Goal: Task Accomplishment & Management: Complete application form

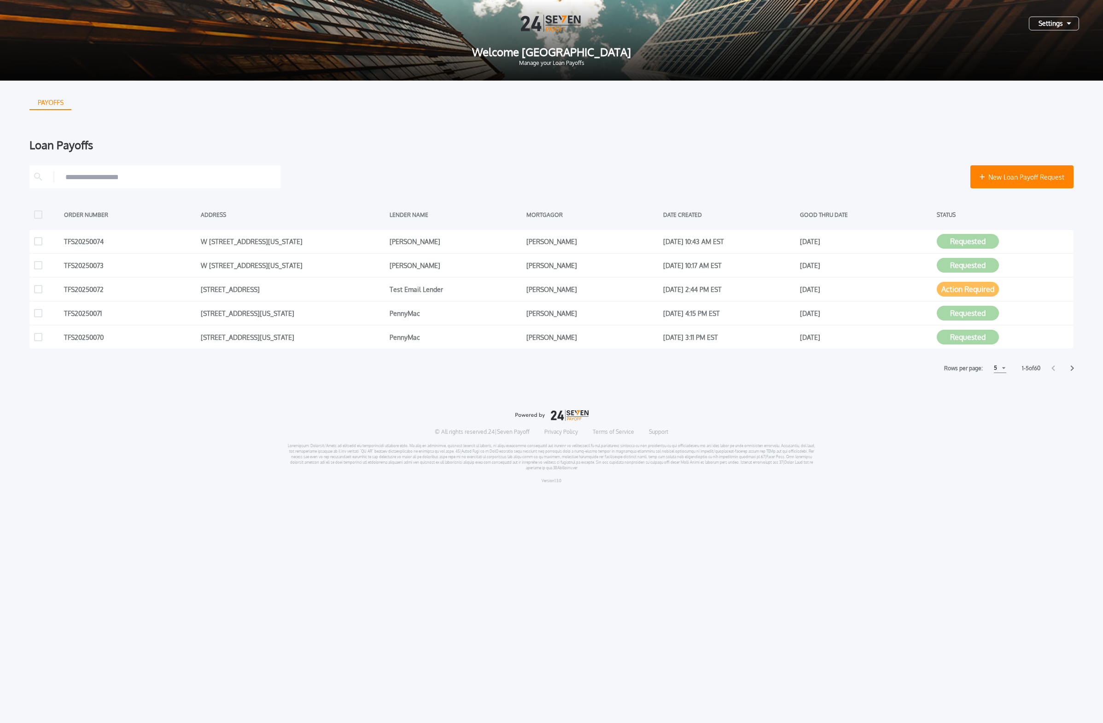
click at [417, 173] on div "New Loan Payoff Request" at bounding box center [551, 176] width 1044 height 23
click at [976, 292] on button "Action Required" at bounding box center [967, 289] width 62 height 15
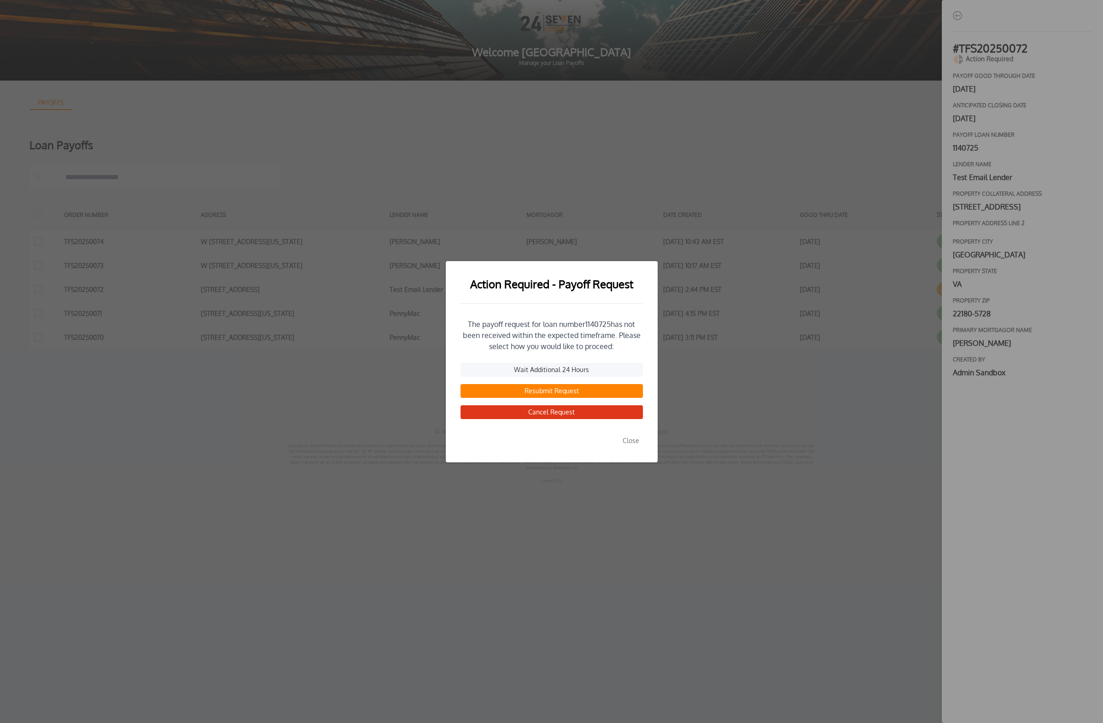
click at [638, 439] on button "Close" at bounding box center [631, 441] width 24 height 14
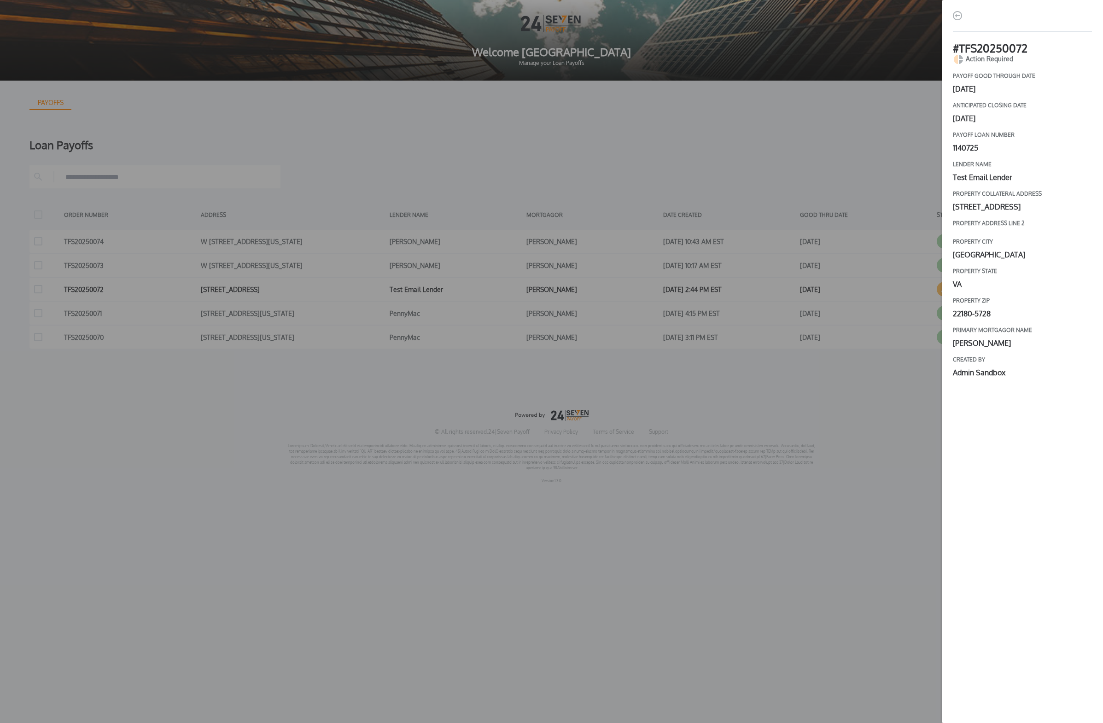
drag, startPoint x: 708, startPoint y: 408, endPoint x: 862, endPoint y: 283, distance: 198.7
click at [708, 408] on div "# TFS20250072 Action Required payoff good through date July 28, 2025 Anticipate…" at bounding box center [551, 361] width 1103 height 723
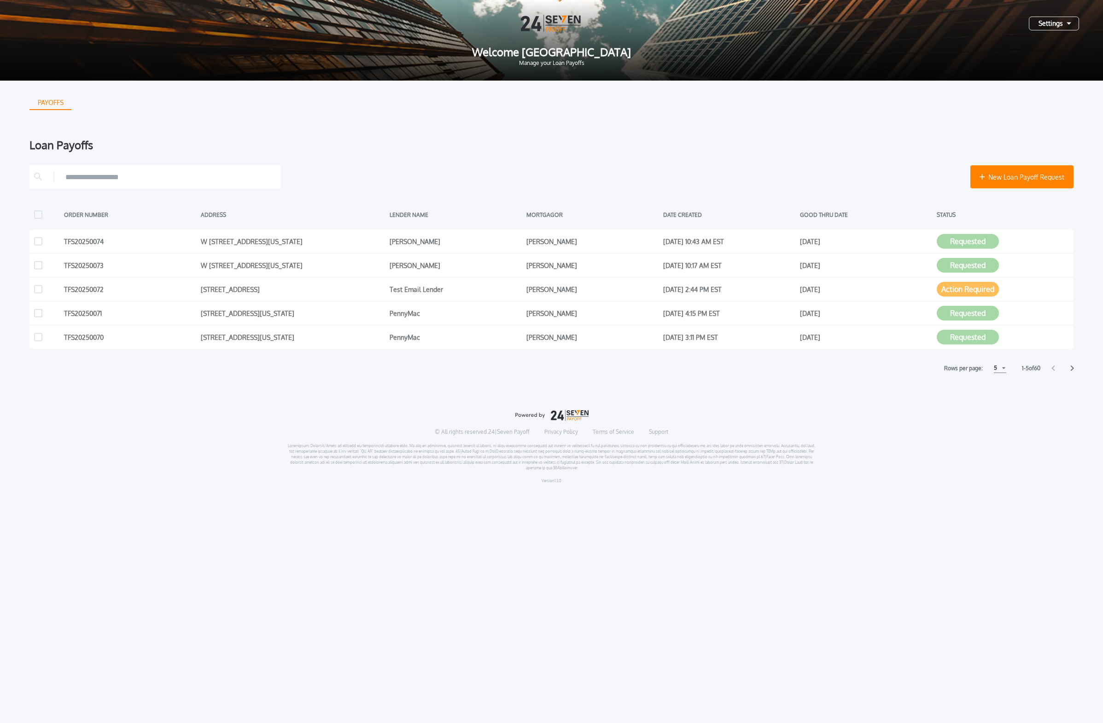
click at [1061, 18] on div "Settings" at bounding box center [1054, 24] width 50 height 14
click at [1029, 76] on div "Manage Users Manage Payoffs Manage Lenders Incoming Faxes Log Out" at bounding box center [1021, 84] width 96 height 99
click at [1057, 4] on div "Settings Welcome Juseung Park Manage your Loan Payoffs" at bounding box center [551, 40] width 1103 height 81
click at [1052, 20] on div "Settings" at bounding box center [1054, 24] width 50 height 14
click at [1028, 86] on button "Manage Lenders" at bounding box center [1021, 84] width 96 height 14
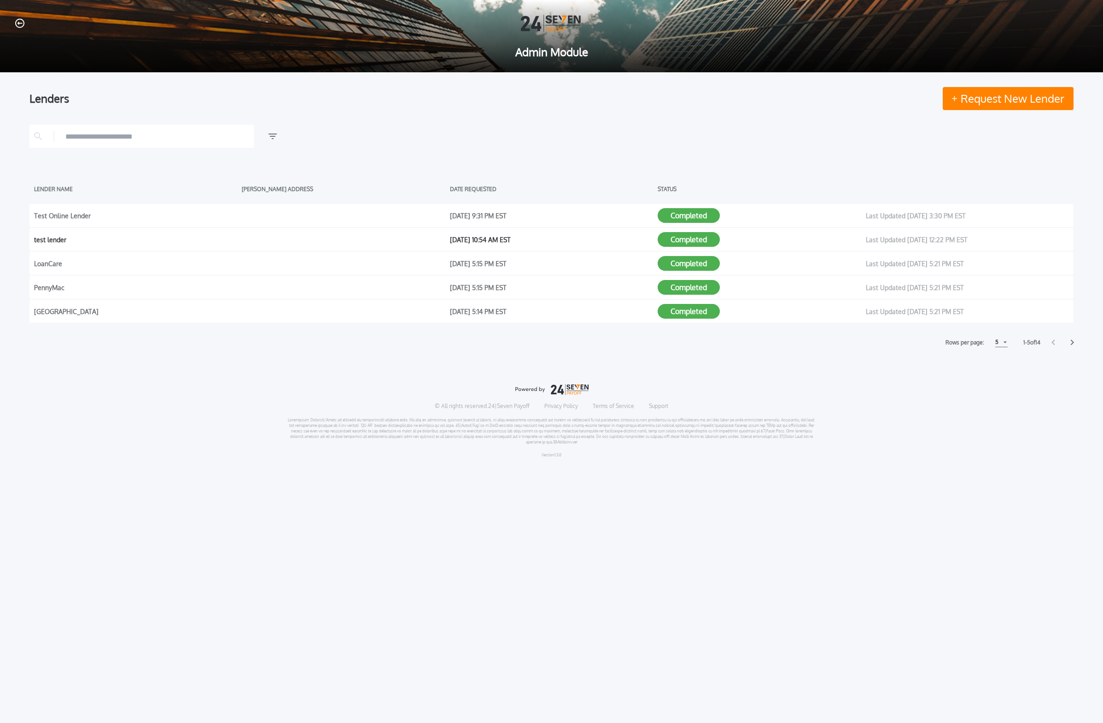
click at [692, 241] on button "Completed" at bounding box center [688, 239] width 62 height 15
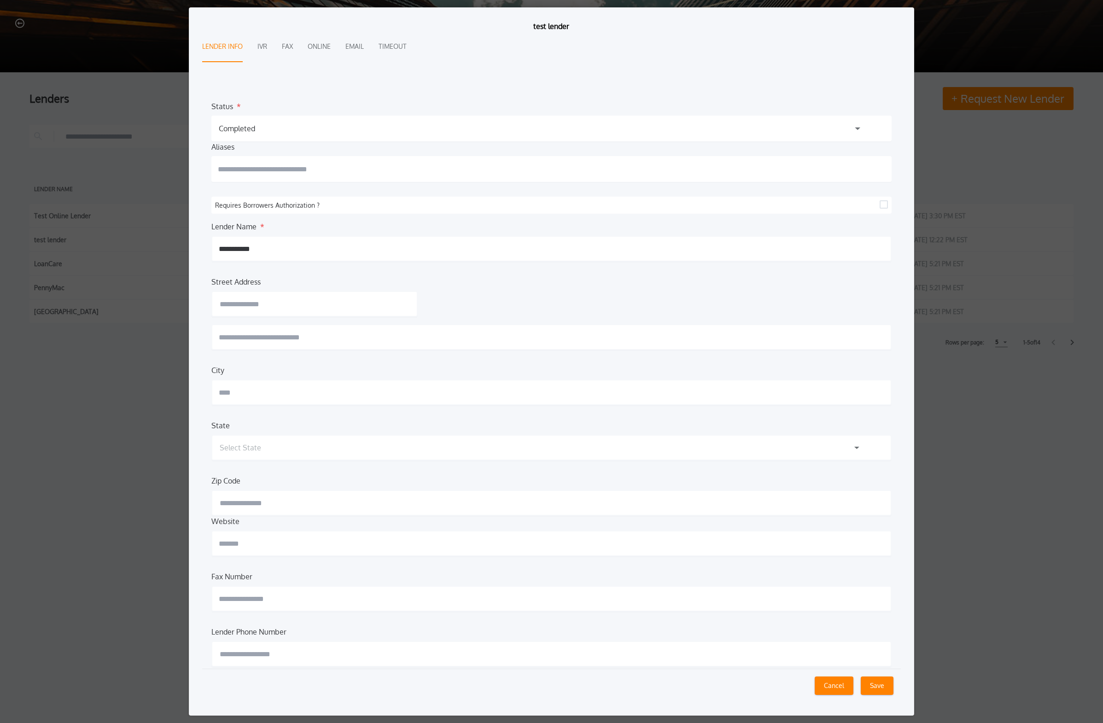
scroll to position [7, 0]
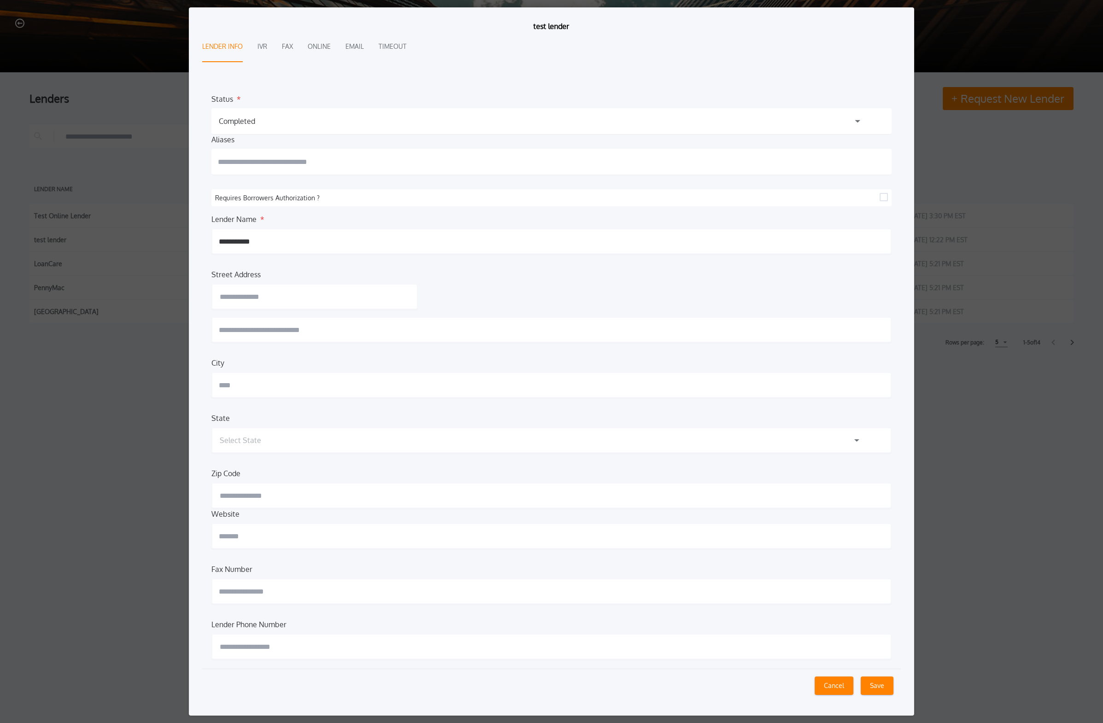
click at [826, 688] on button "Cancel" at bounding box center [833, 685] width 39 height 18
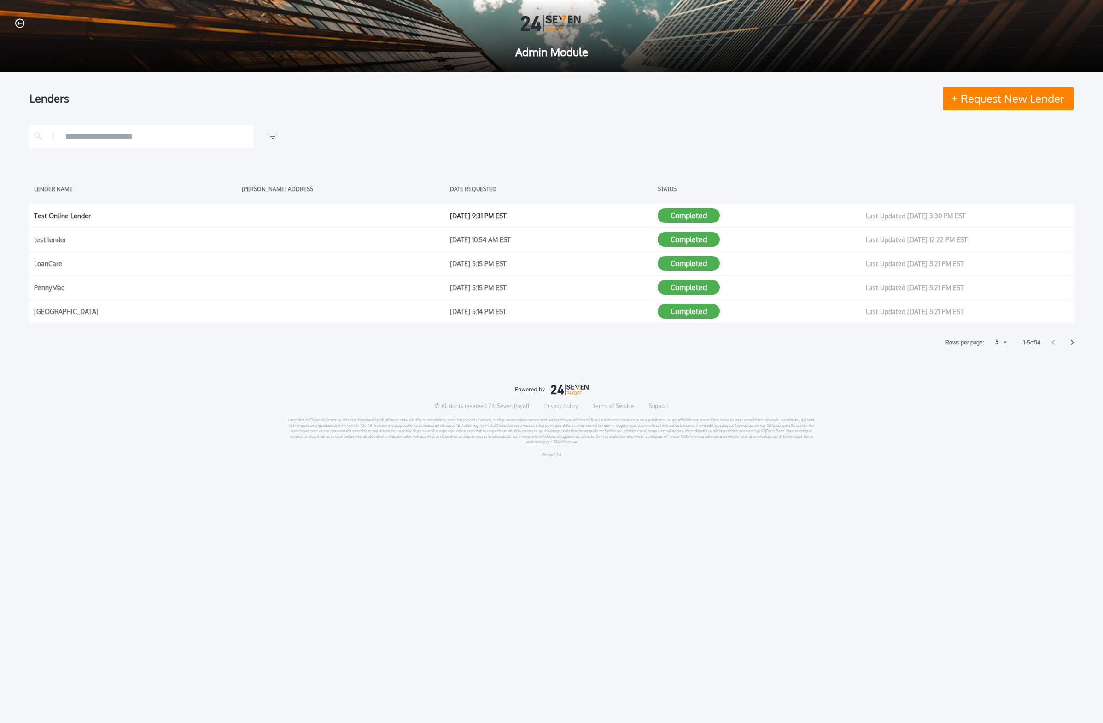
click at [674, 213] on button "Completed" at bounding box center [688, 215] width 62 height 15
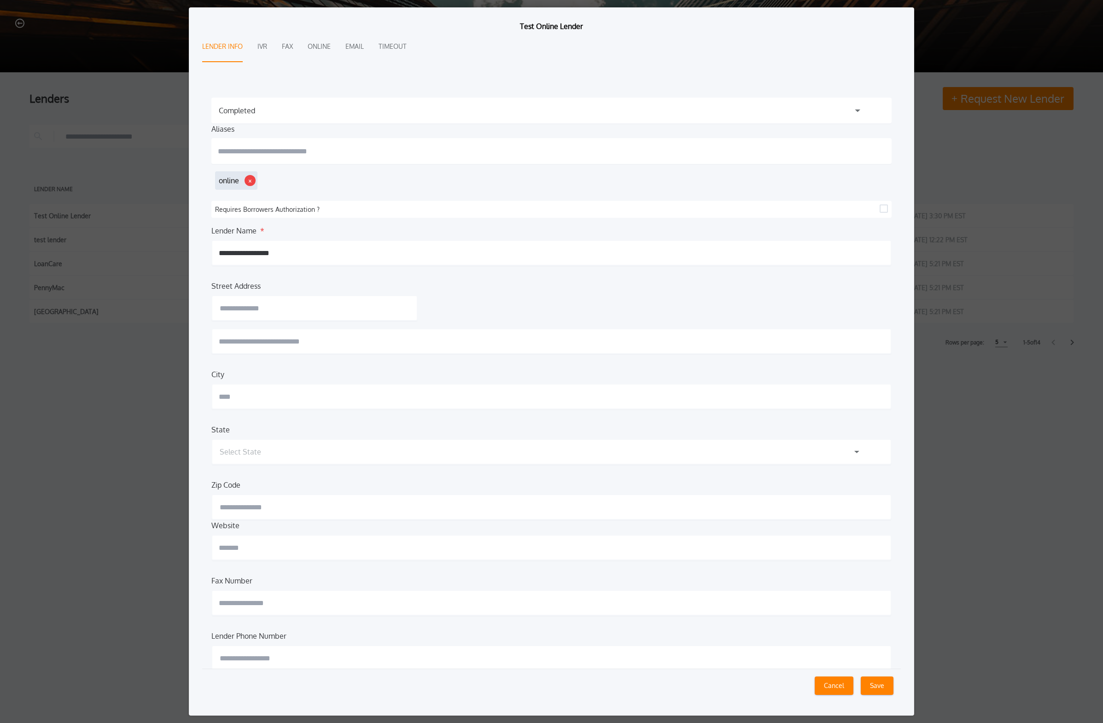
scroll to position [29, 0]
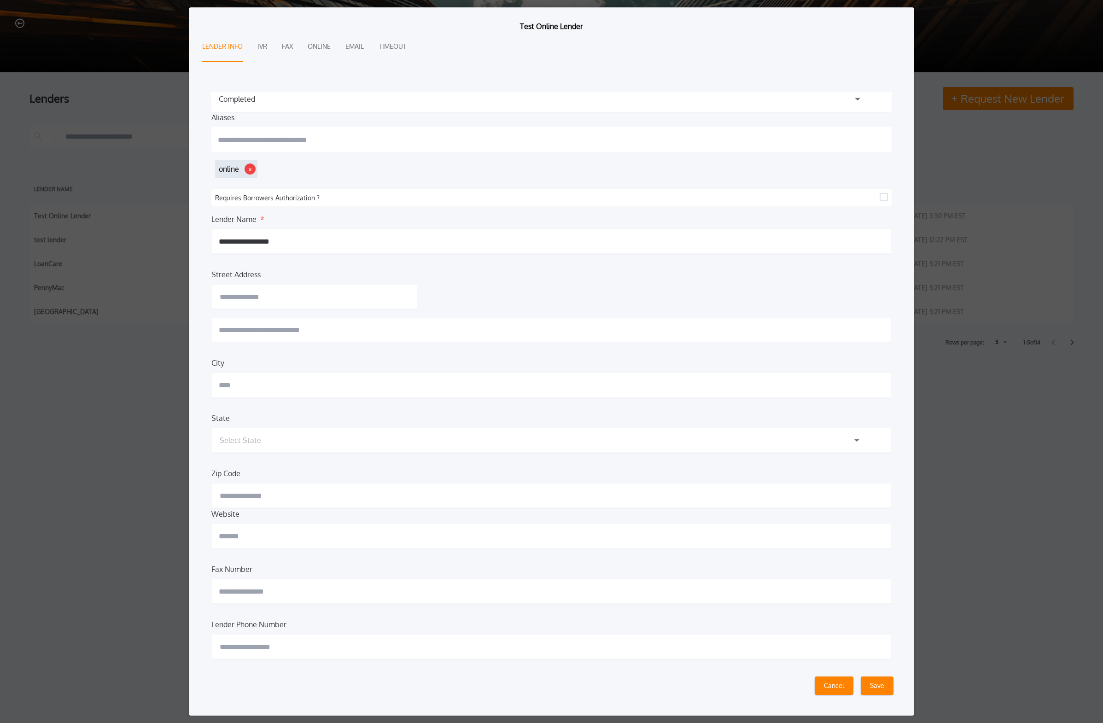
drag, startPoint x: 830, startPoint y: 693, endPoint x: 835, endPoint y: 689, distance: 6.8
click at [830, 693] on button "Cancel" at bounding box center [833, 685] width 39 height 18
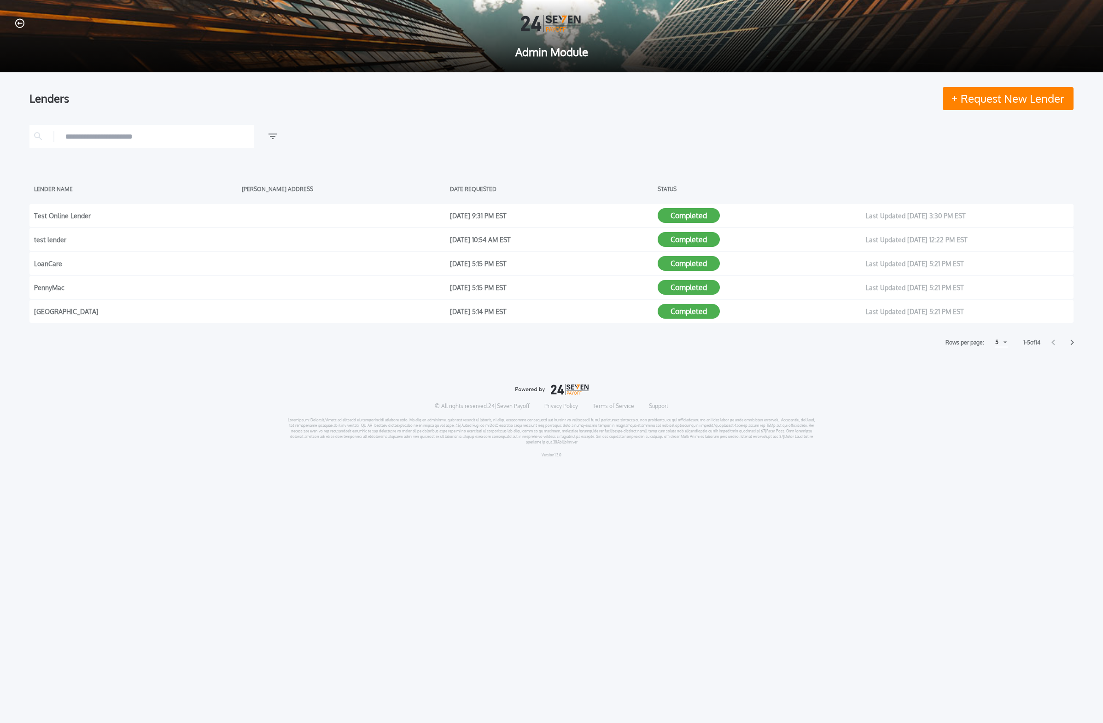
click at [1073, 342] on icon at bounding box center [1071, 343] width 3 height 6
click at [709, 291] on button "Completed" at bounding box center [688, 287] width 62 height 15
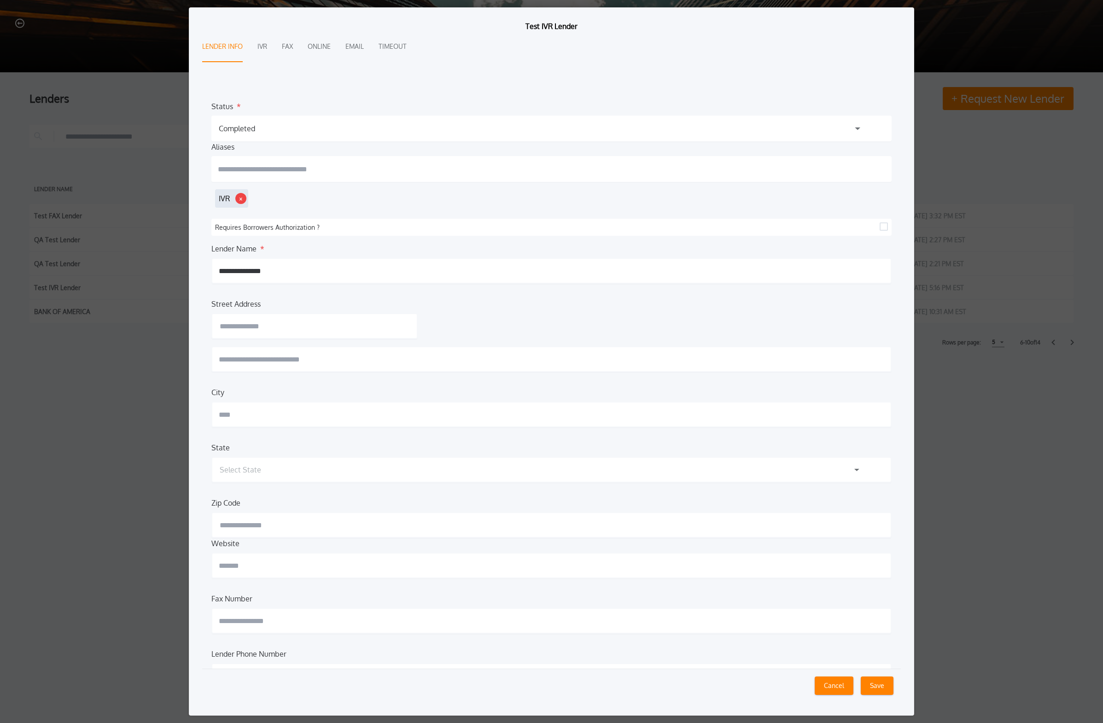
scroll to position [6, 0]
click at [844, 681] on button "Cancel" at bounding box center [833, 685] width 39 height 18
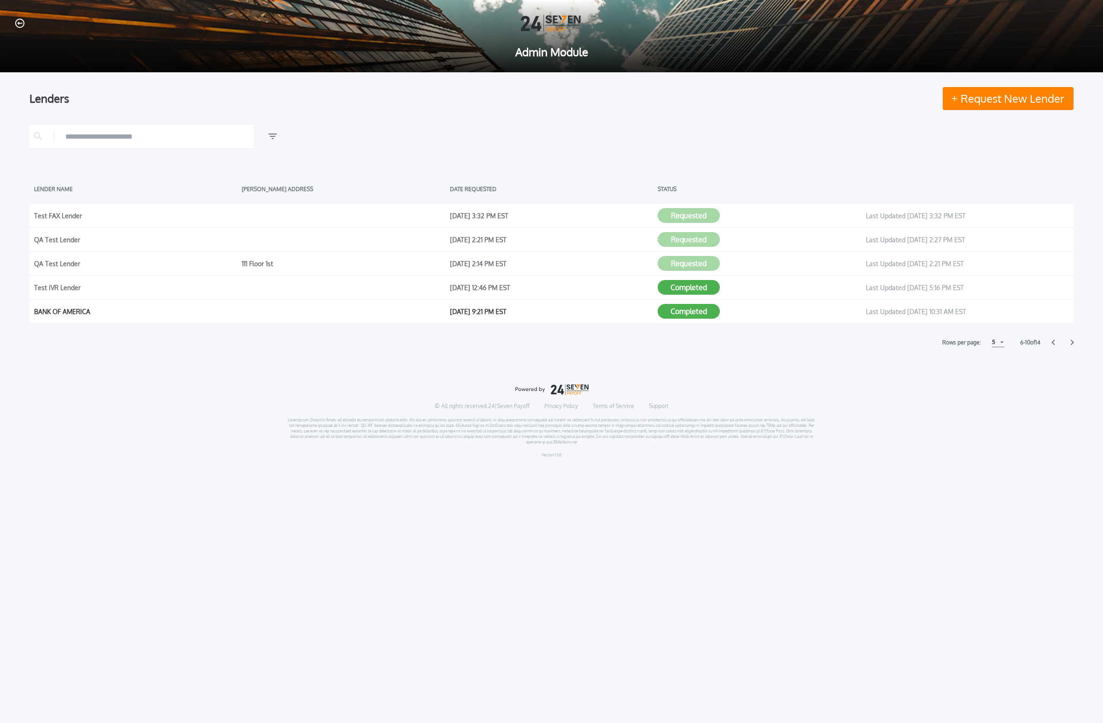
click at [698, 314] on button "Completed" at bounding box center [688, 311] width 62 height 15
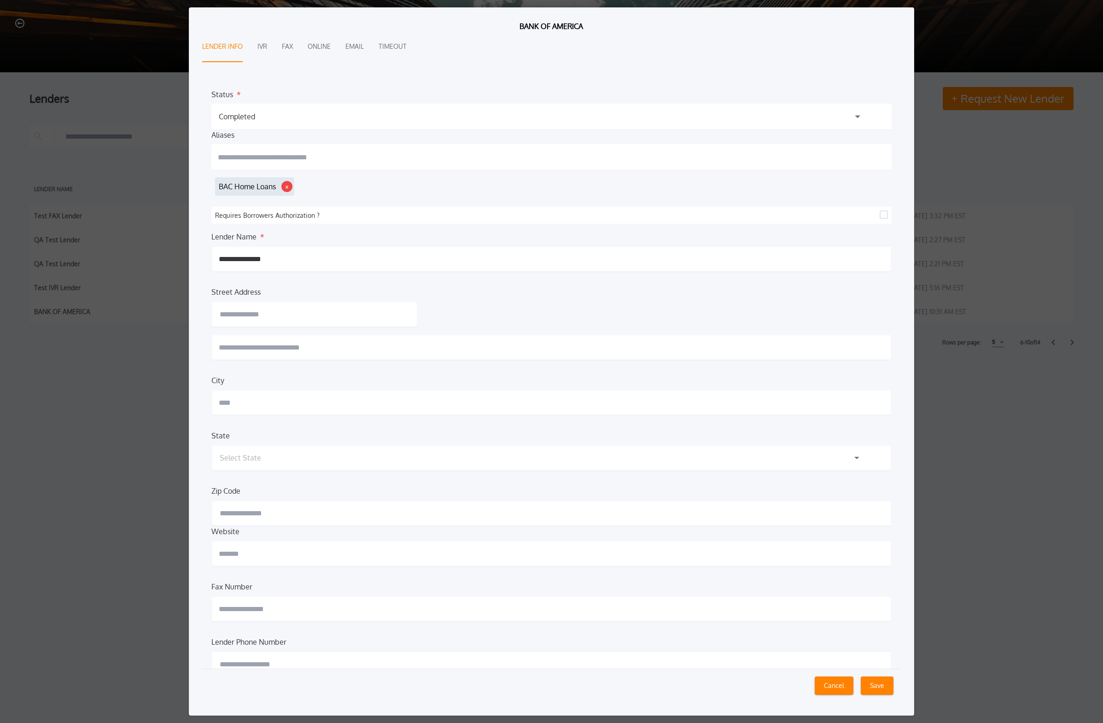
scroll to position [29, 0]
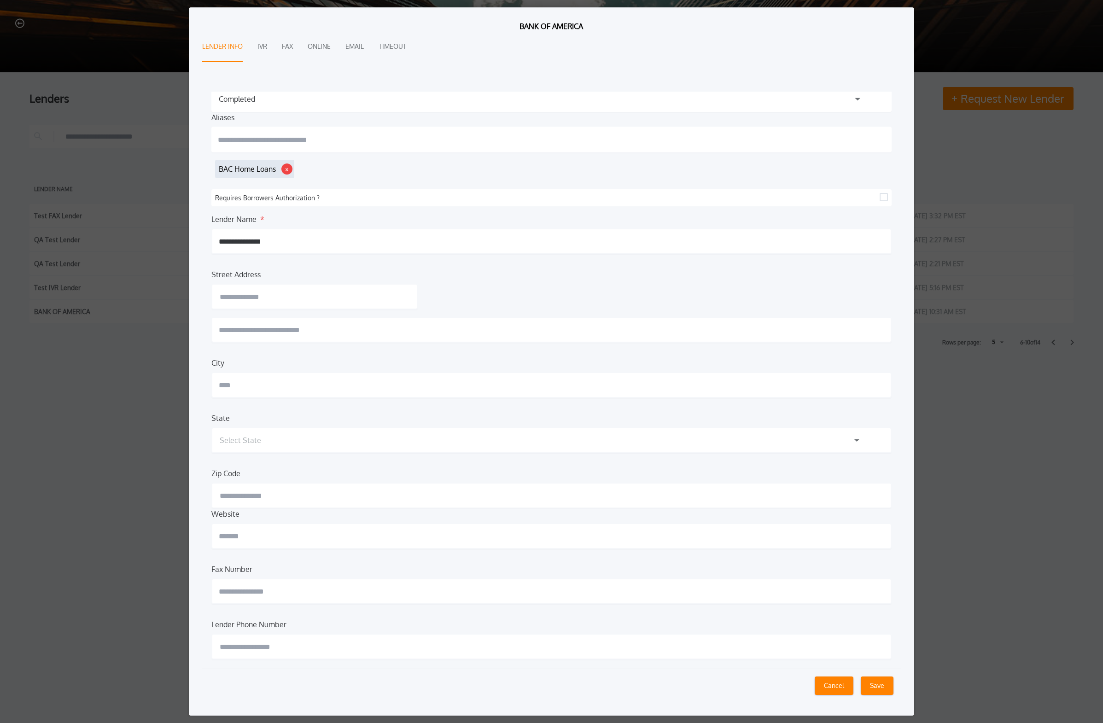
click at [844, 693] on button "Cancel" at bounding box center [833, 685] width 39 height 18
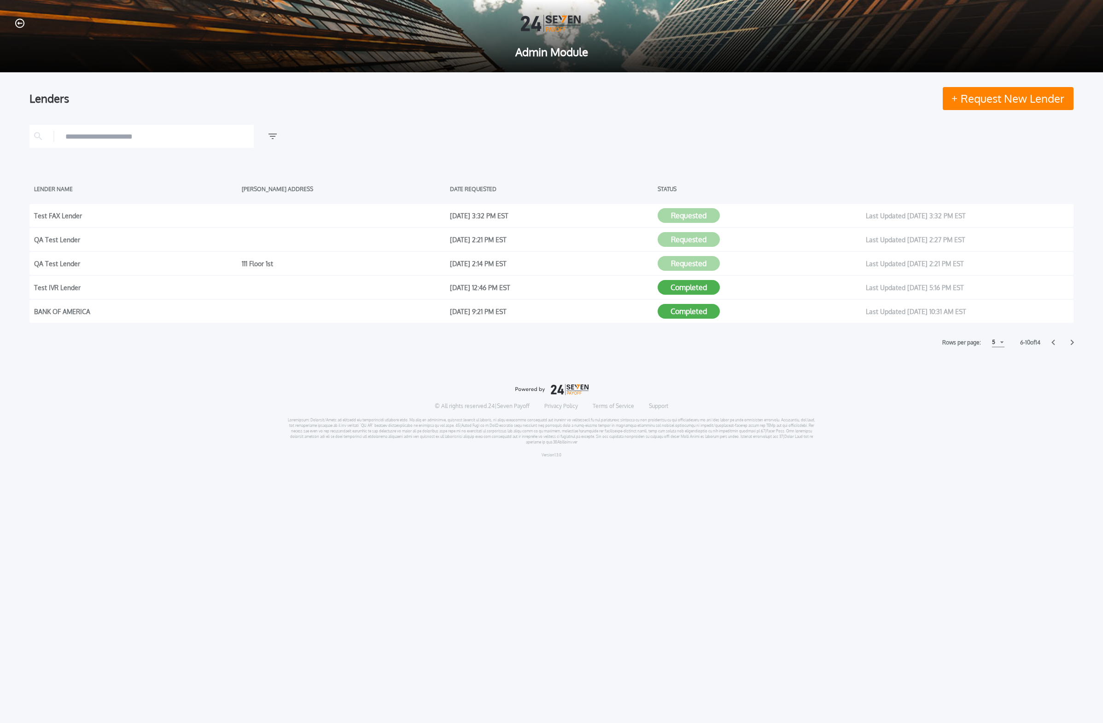
click at [1055, 340] on div at bounding box center [1062, 342] width 22 height 6
click at [1052, 340] on icon at bounding box center [1053, 342] width 4 height 6
click at [686, 268] on button "Completed" at bounding box center [688, 263] width 62 height 15
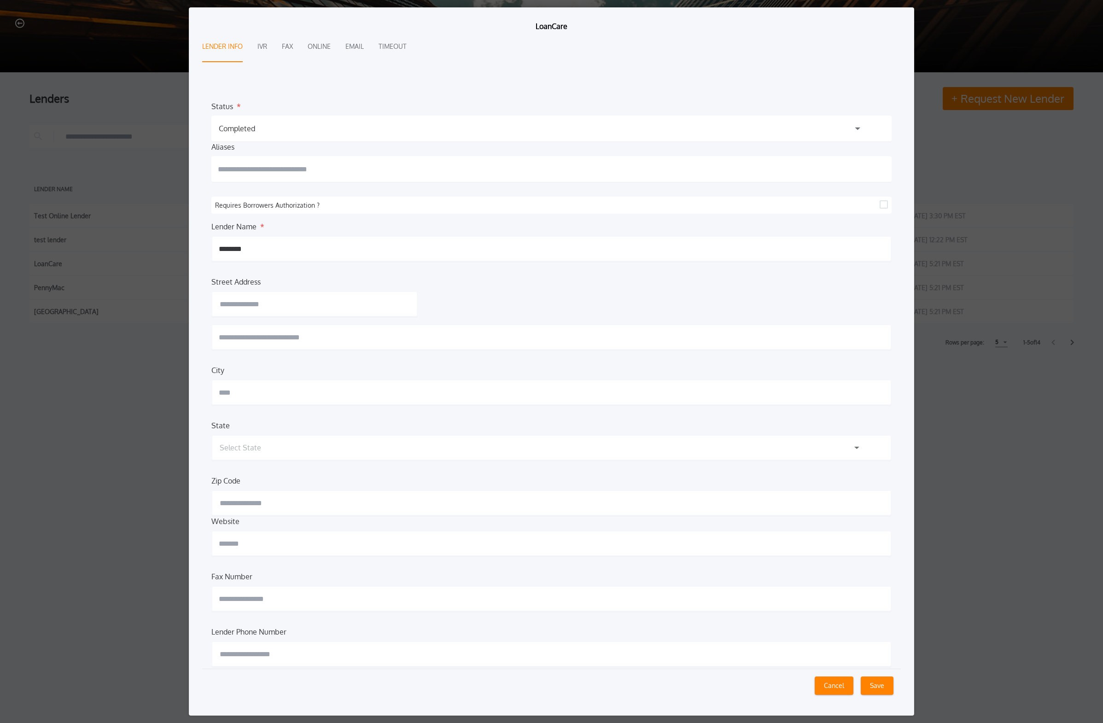
scroll to position [7, 0]
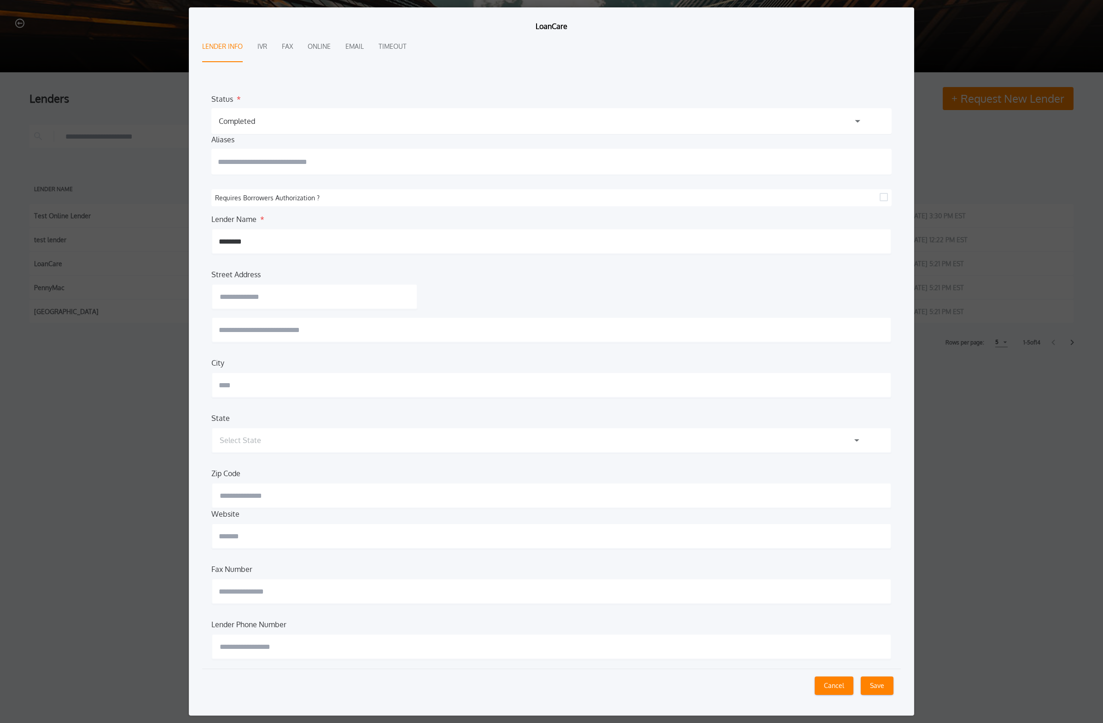
click at [831, 691] on button "Cancel" at bounding box center [833, 685] width 39 height 18
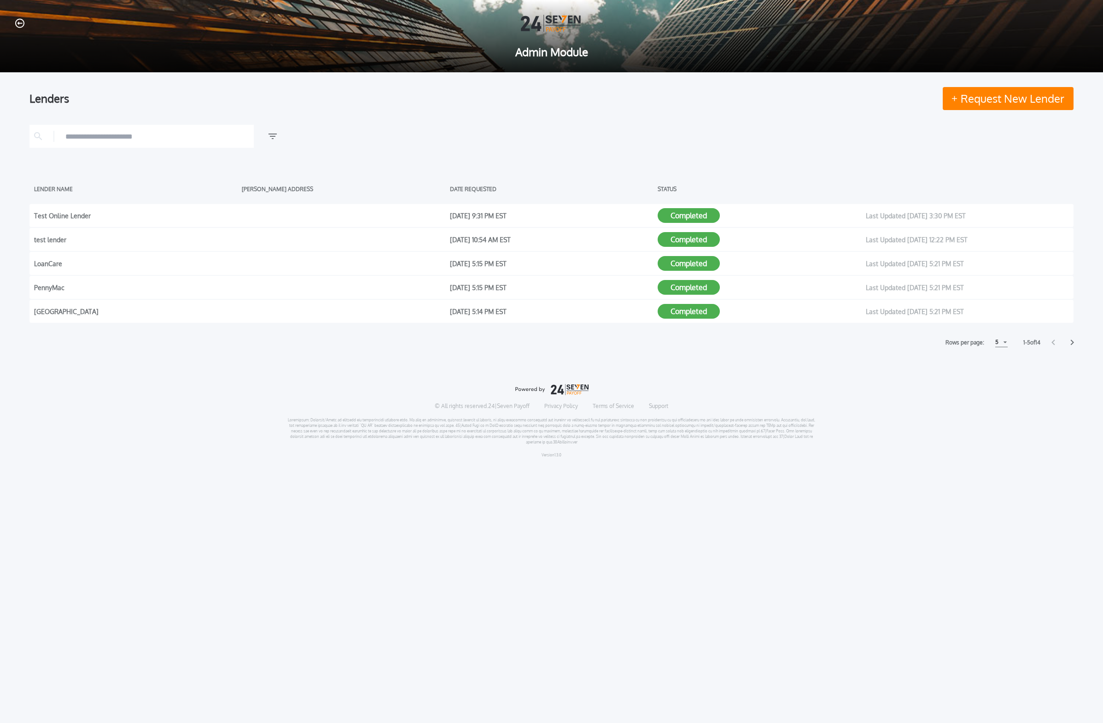
click at [1074, 342] on div "Lenders Request New Lender LENDER NAME LENDER ADDRESS DATE REQUESTED STATUS Tes…" at bounding box center [551, 268] width 1103 height 393
click at [700, 315] on button "Completed" at bounding box center [688, 311] width 62 height 15
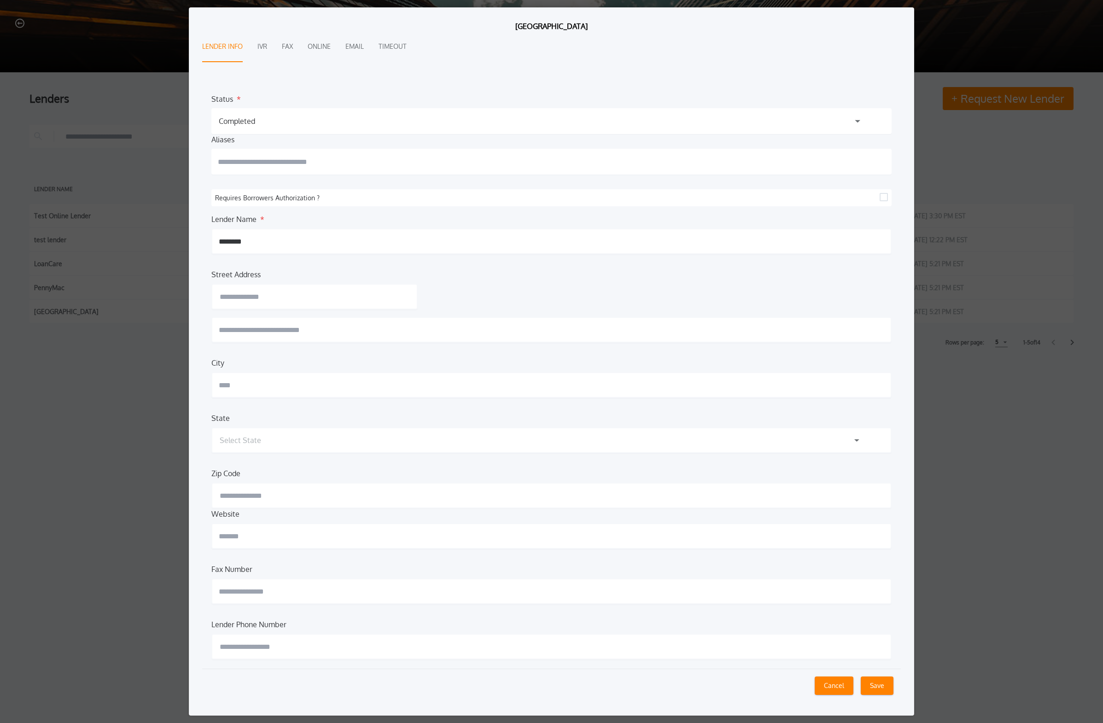
scroll to position [0, 0]
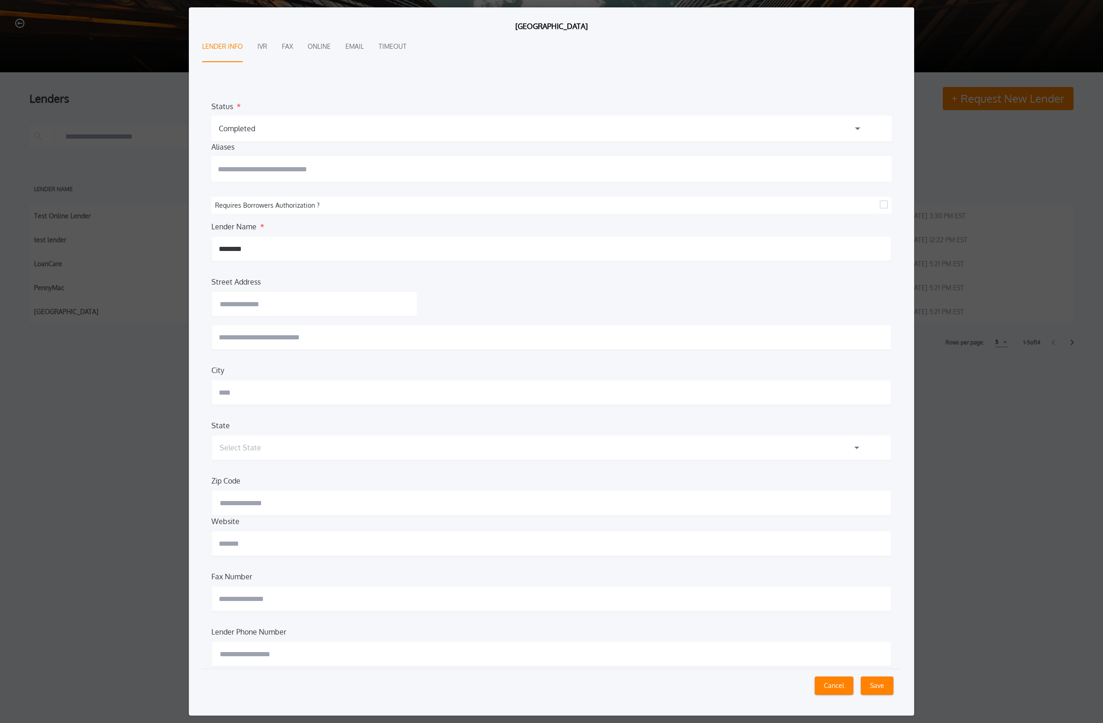
click at [831, 677] on button "Cancel" at bounding box center [833, 685] width 39 height 18
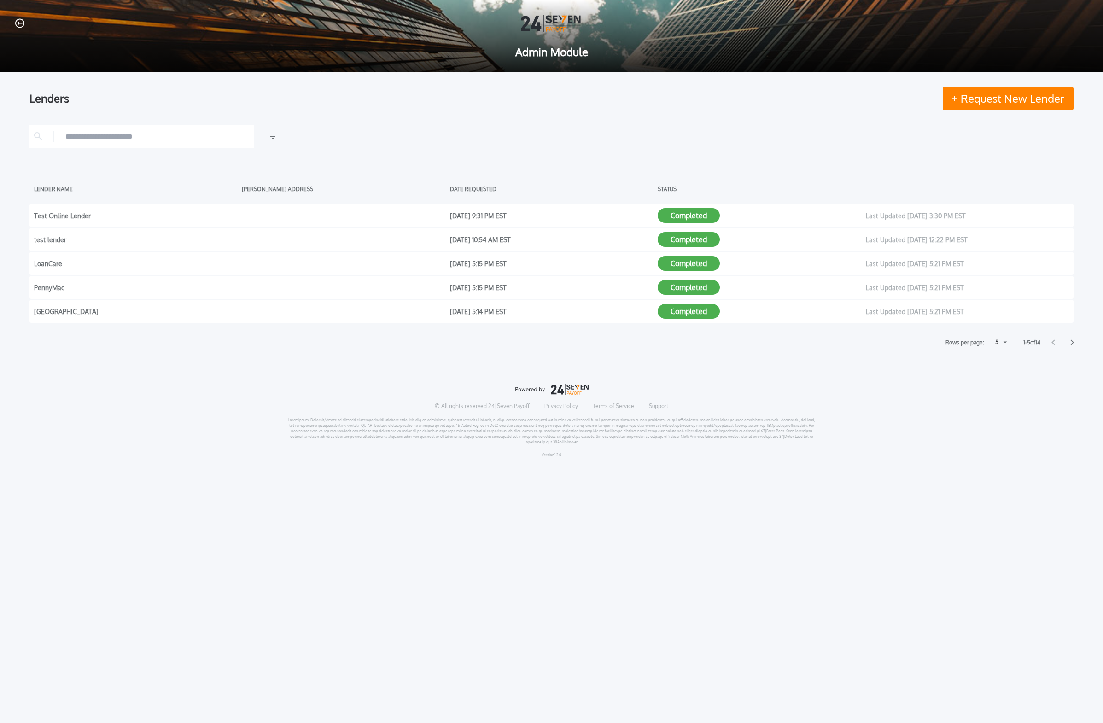
click at [1076, 342] on div "Lenders Request New Lender LENDER NAME LENDER ADDRESS DATE REQUESTED STATUS Tes…" at bounding box center [551, 268] width 1103 height 393
click at [1073, 340] on div "Lenders Request New Lender LENDER NAME LENDER ADDRESS DATE REQUESTED STATUS Tes…" at bounding box center [551, 268] width 1103 height 393
click at [1070, 339] on icon at bounding box center [1072, 342] width 4 height 6
click at [1076, 348] on div "Lenders Request New Lender LENDER NAME LENDER ADDRESS DATE REQUESTED STATUS Tes…" at bounding box center [551, 268] width 1103 height 393
click at [1074, 344] on div "Lenders Request New Lender LENDER NAME LENDER ADDRESS DATE REQUESTED STATUS Tes…" at bounding box center [551, 268] width 1103 height 393
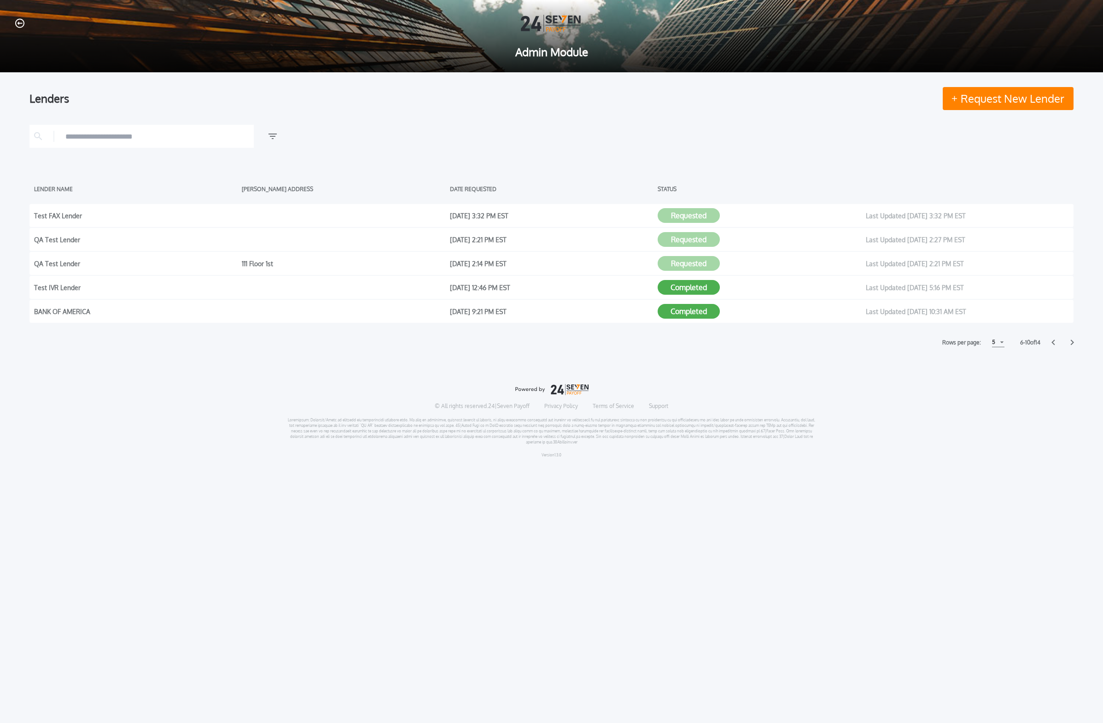
click at [1071, 339] on icon at bounding box center [1072, 342] width 4 height 6
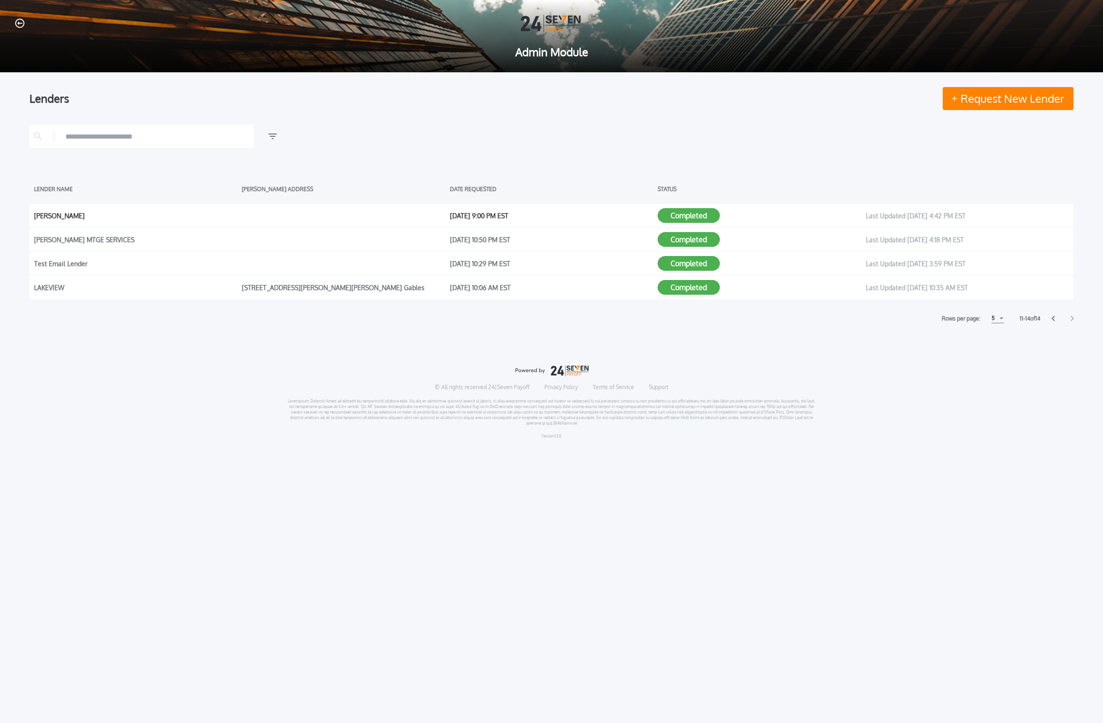
click at [695, 214] on button "Completed" at bounding box center [688, 215] width 62 height 15
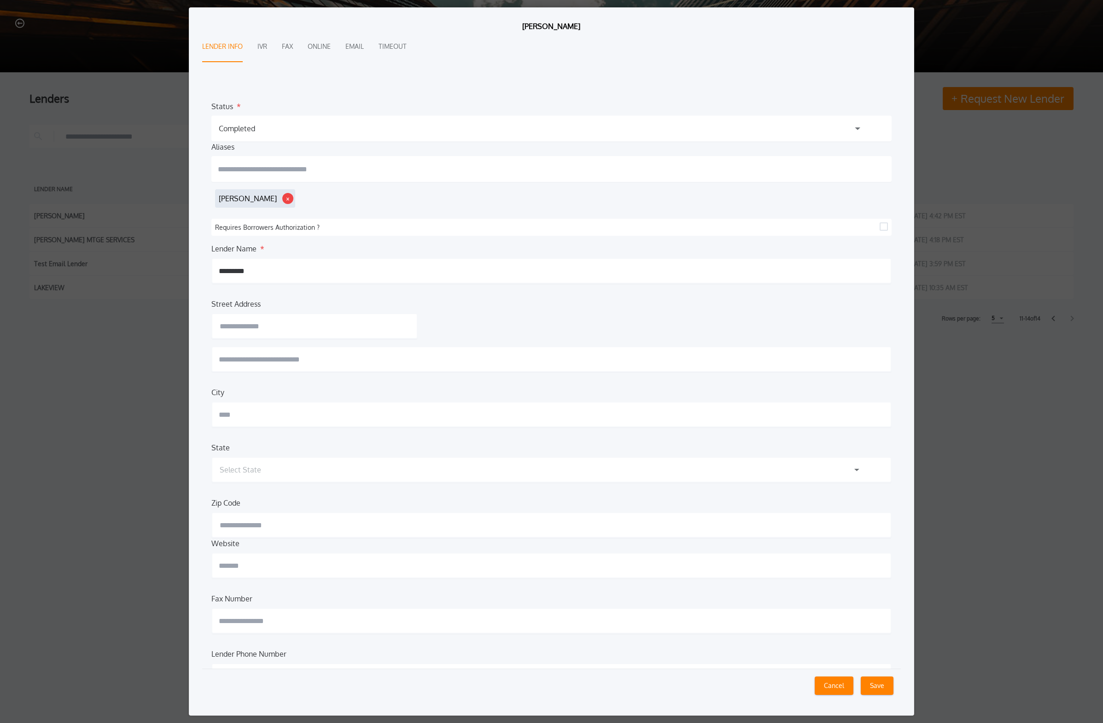
click at [846, 684] on button "Cancel" at bounding box center [833, 685] width 39 height 18
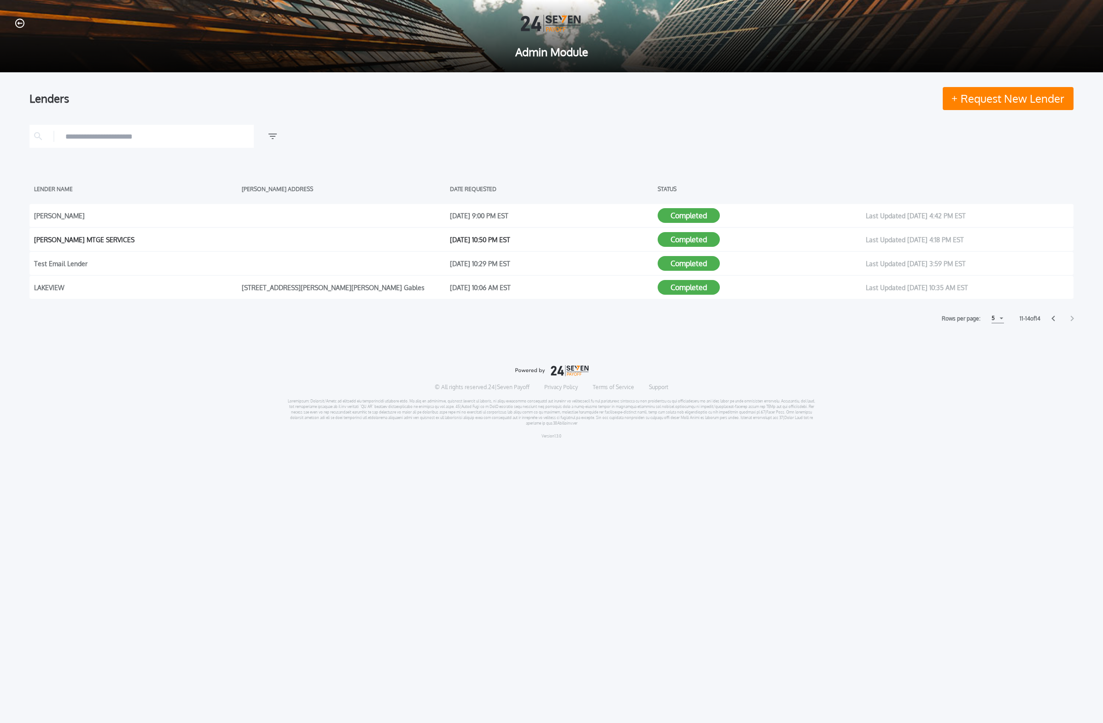
click at [708, 242] on button "Completed" at bounding box center [688, 239] width 62 height 15
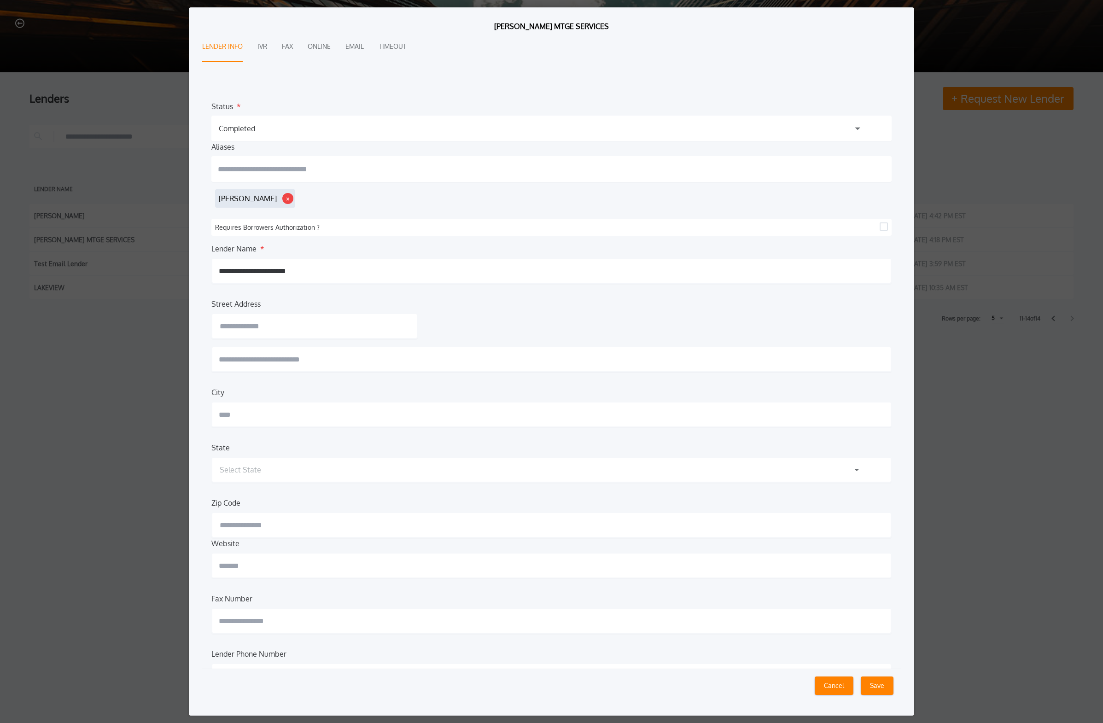
click at [841, 683] on button "Cancel" at bounding box center [833, 685] width 39 height 18
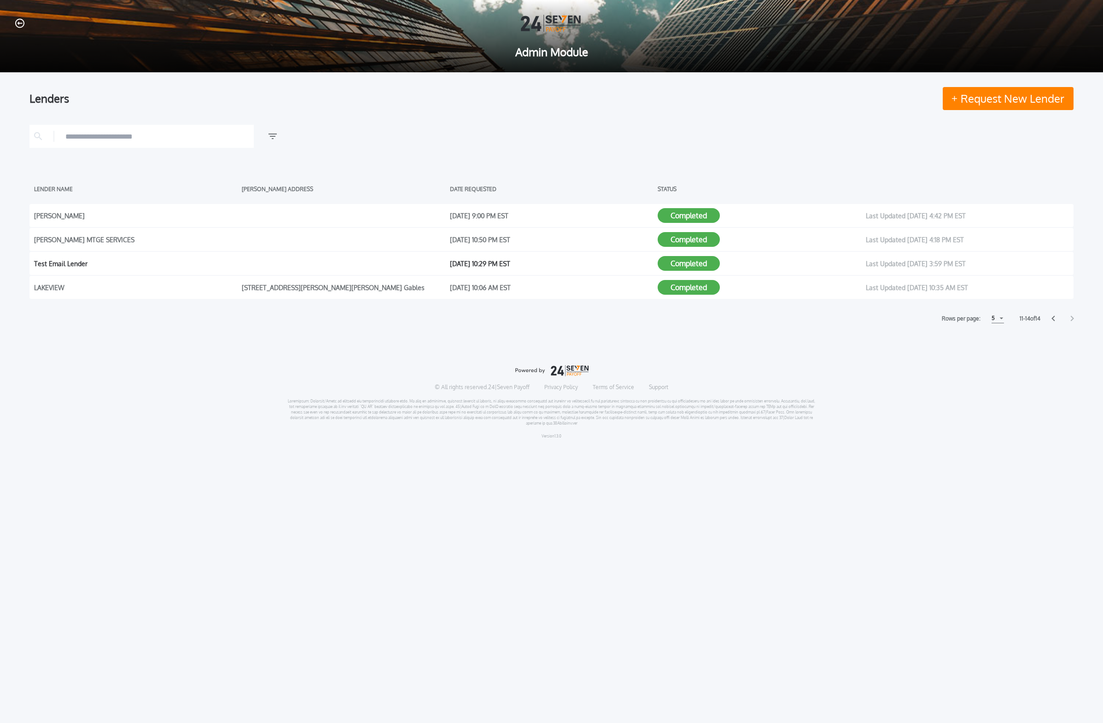
click at [702, 262] on button "Completed" at bounding box center [688, 263] width 62 height 15
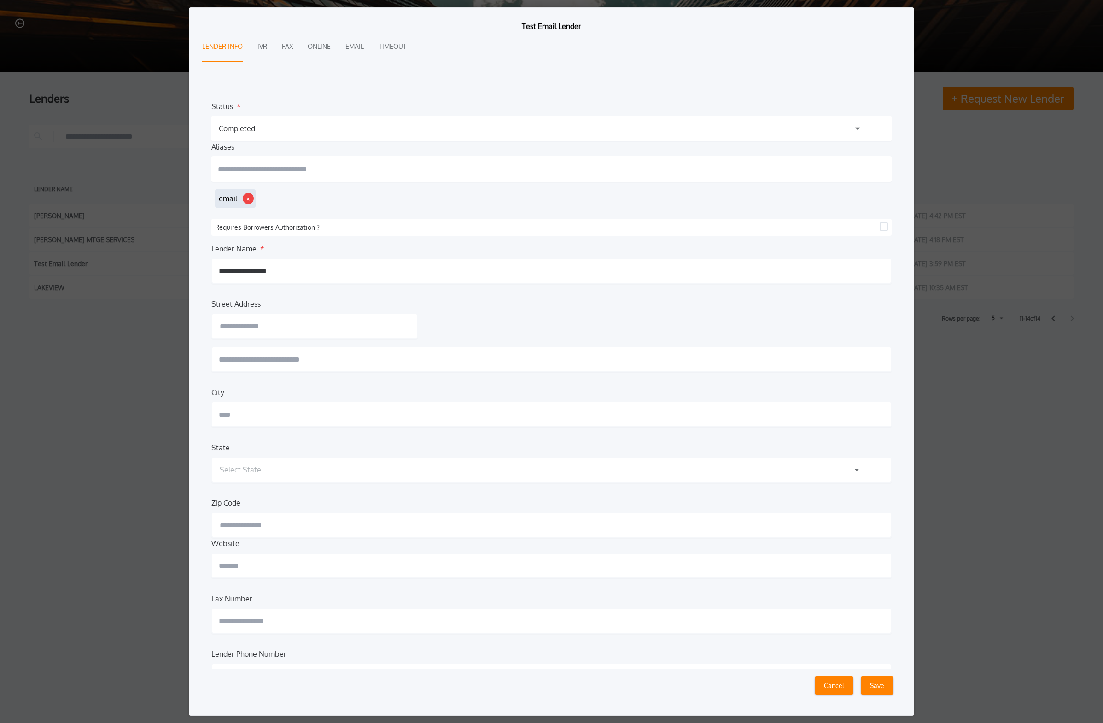
scroll to position [29, 0]
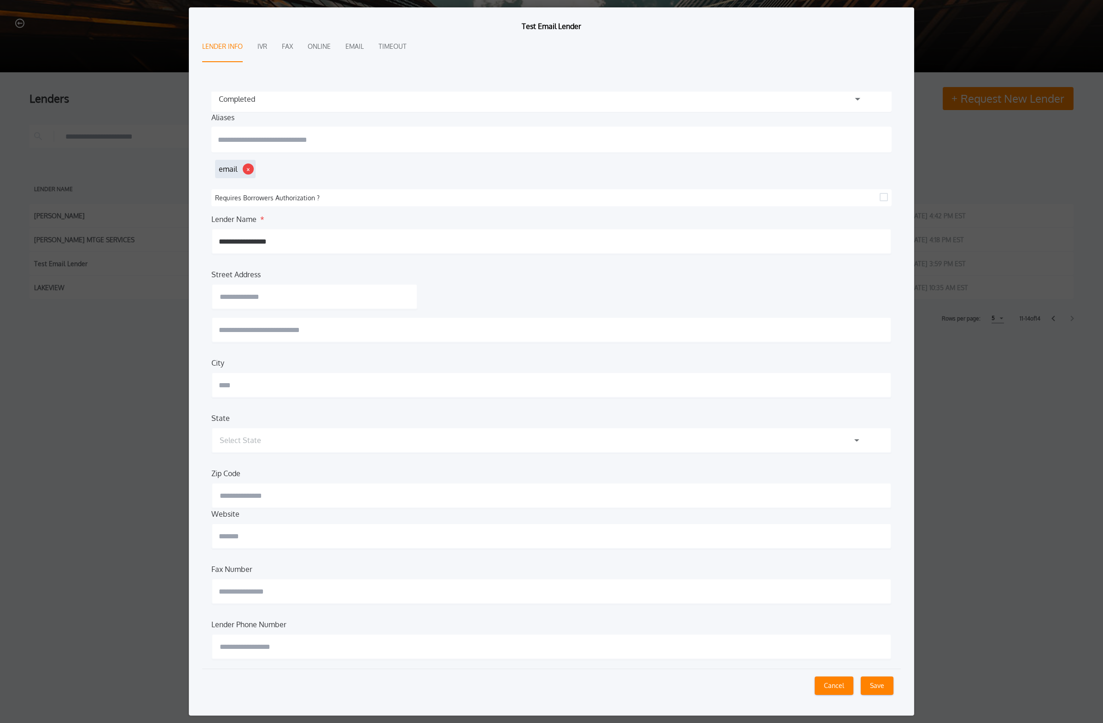
click at [832, 682] on button "Cancel" at bounding box center [833, 685] width 39 height 18
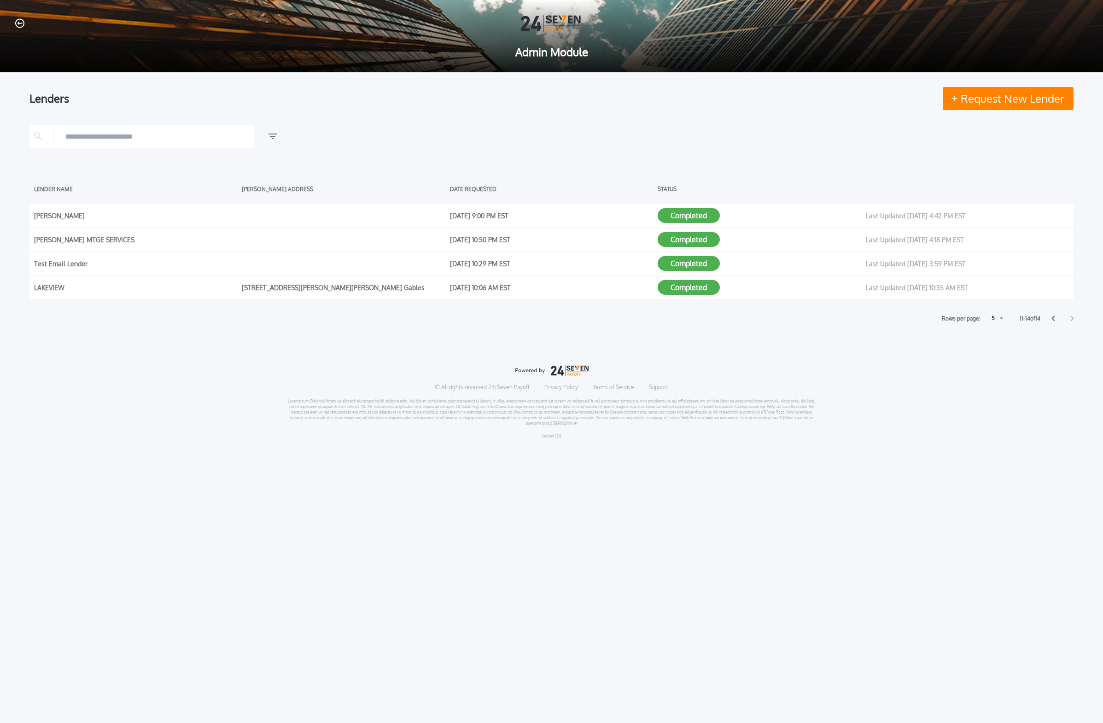
click at [22, 27] on icon "button" at bounding box center [19, 23] width 9 height 9
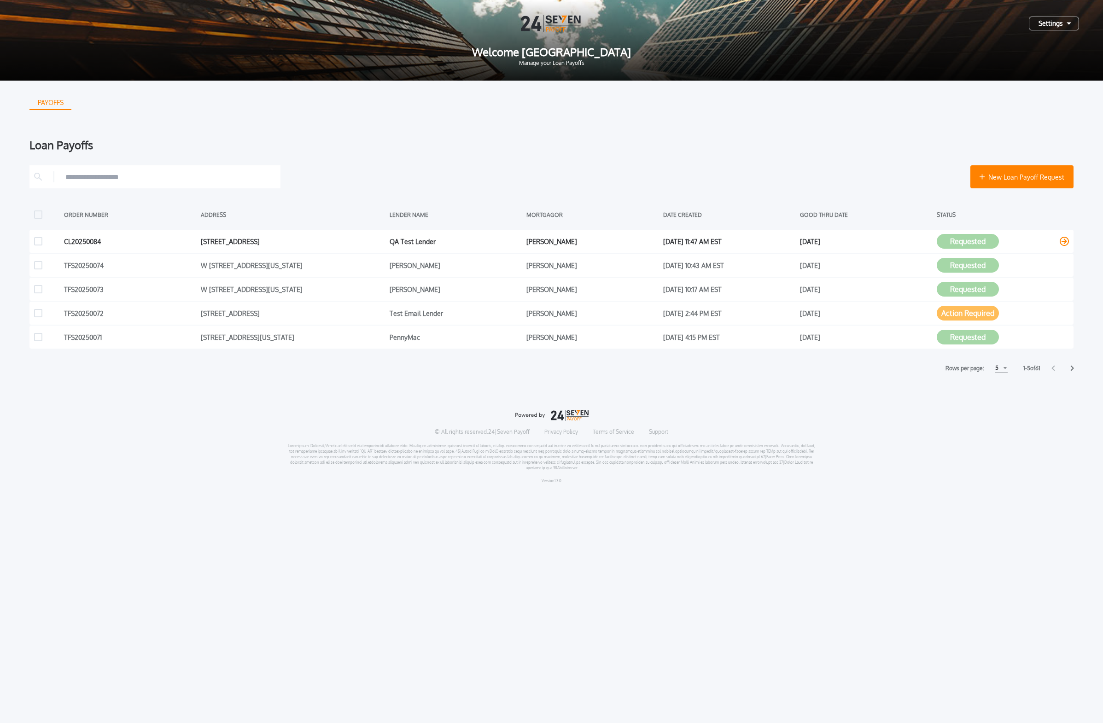
click at [985, 242] on button "Requested" at bounding box center [967, 241] width 62 height 15
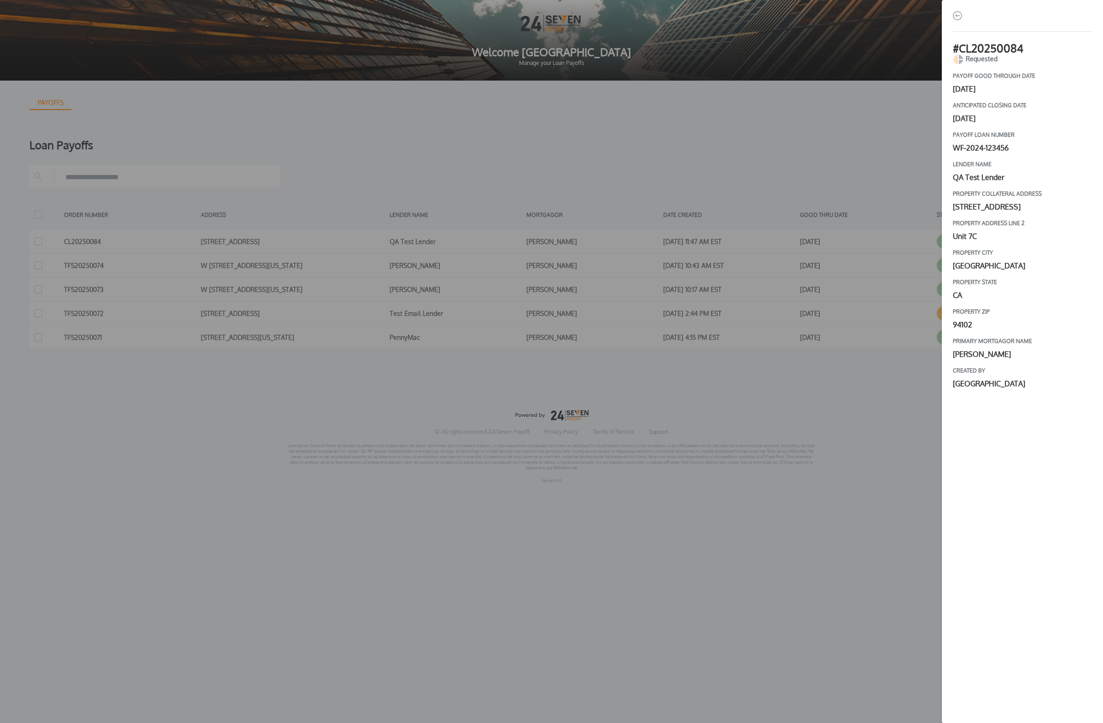
click at [883, 221] on div "# CL20250084 Requested payoff good through date December 30, 2024 Anticipated c…" at bounding box center [551, 361] width 1103 height 723
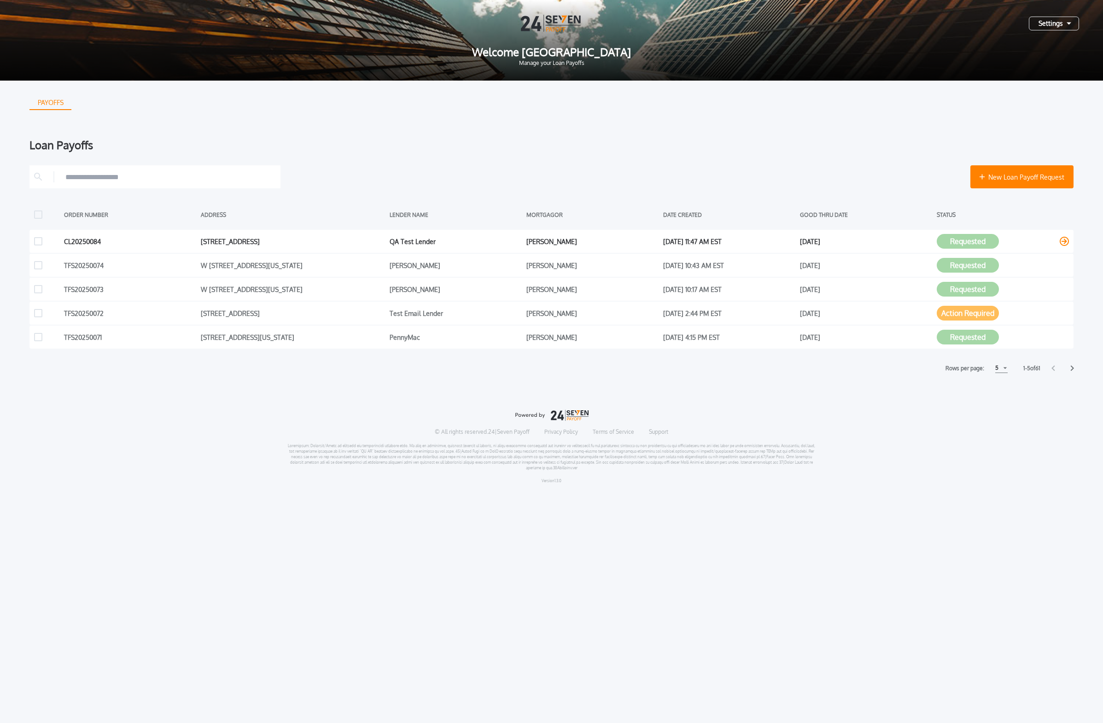
click at [1064, 242] on icon at bounding box center [1063, 241] width 9 height 9
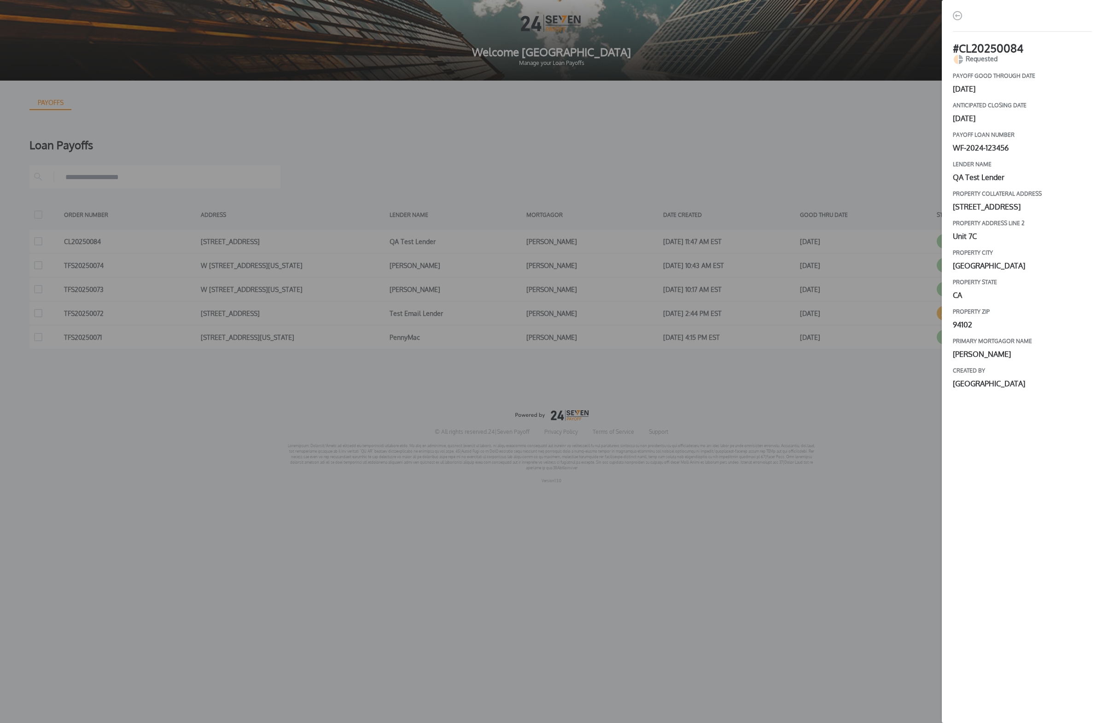
click at [726, 167] on div "# CL20250084 Requested payoff good through date December 30, 2024 Anticipated c…" at bounding box center [551, 361] width 1103 height 723
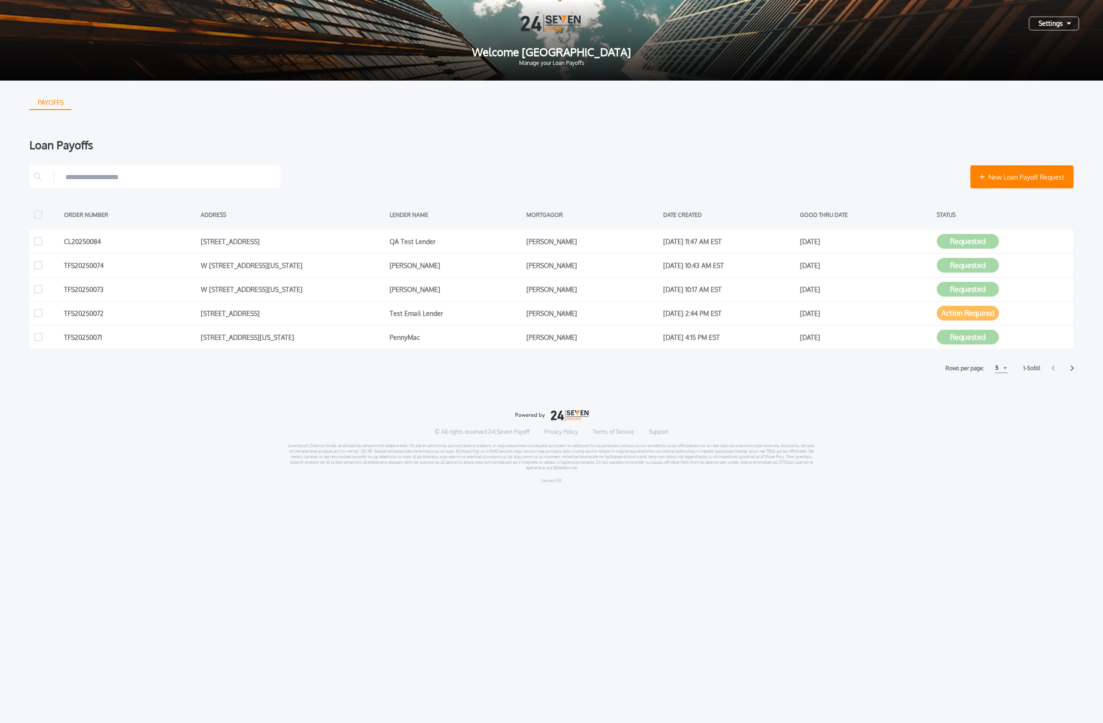
click at [855, 182] on div "New Loan Payoff Request" at bounding box center [551, 176] width 1044 height 23
click at [964, 241] on button "Requested" at bounding box center [967, 241] width 62 height 15
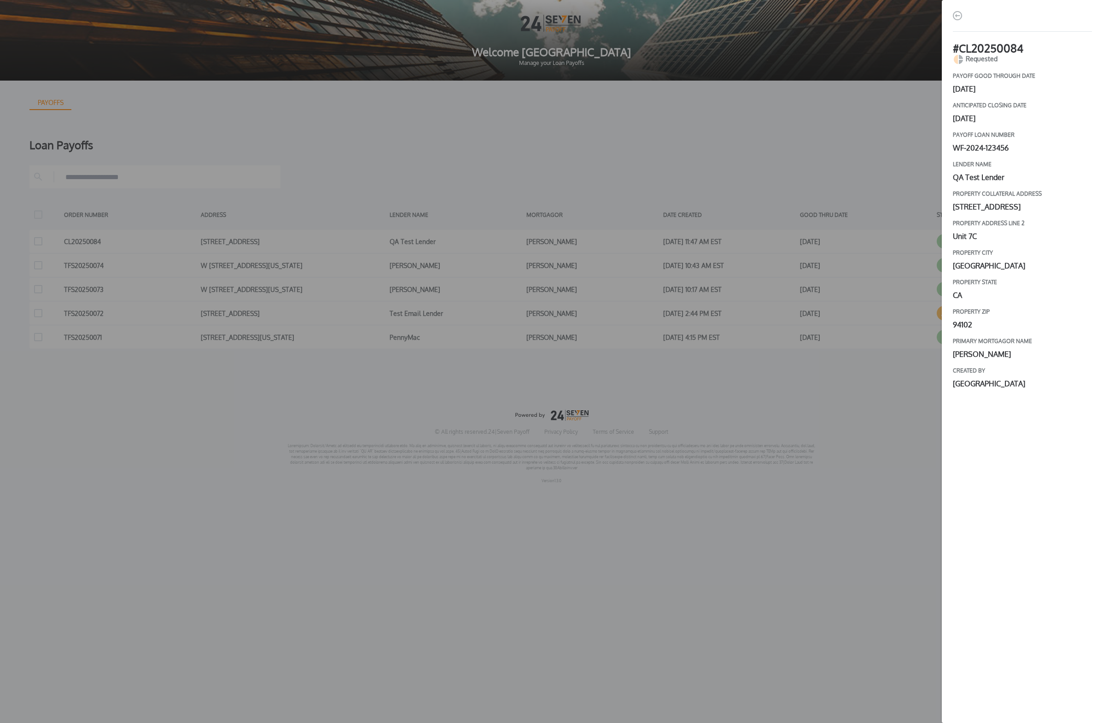
click at [706, 397] on div "# CL20250084 Requested payoff good through date December 30, 2024 Anticipated c…" at bounding box center [551, 361] width 1103 height 723
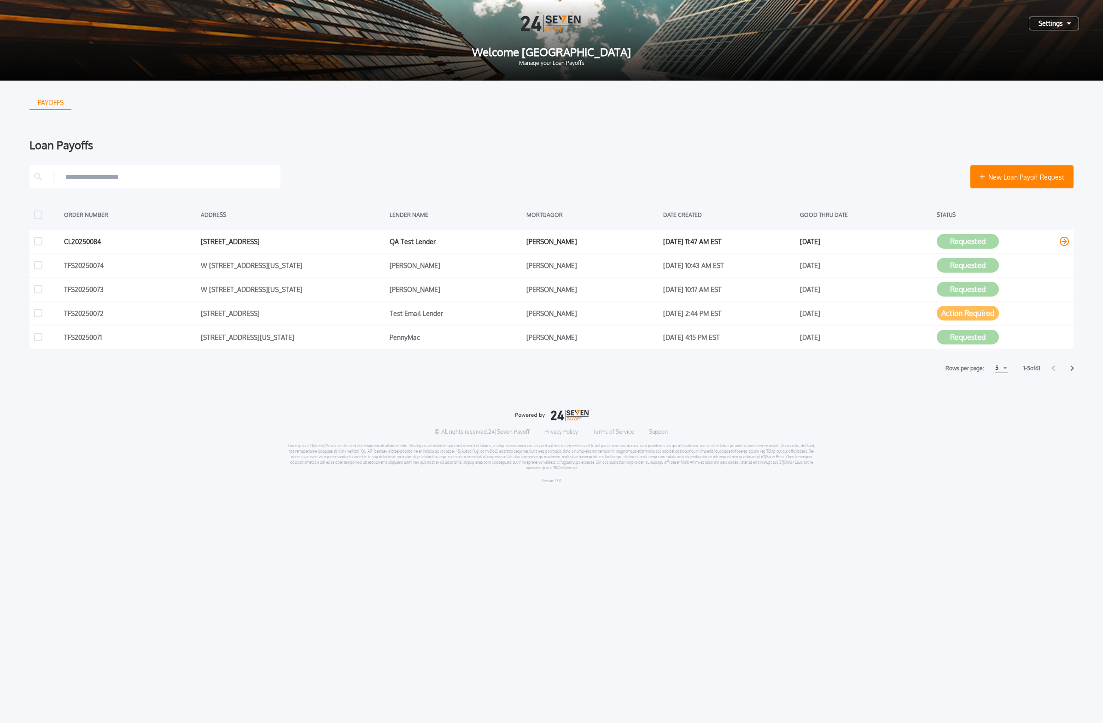
click at [975, 242] on button "Requested" at bounding box center [967, 241] width 62 height 15
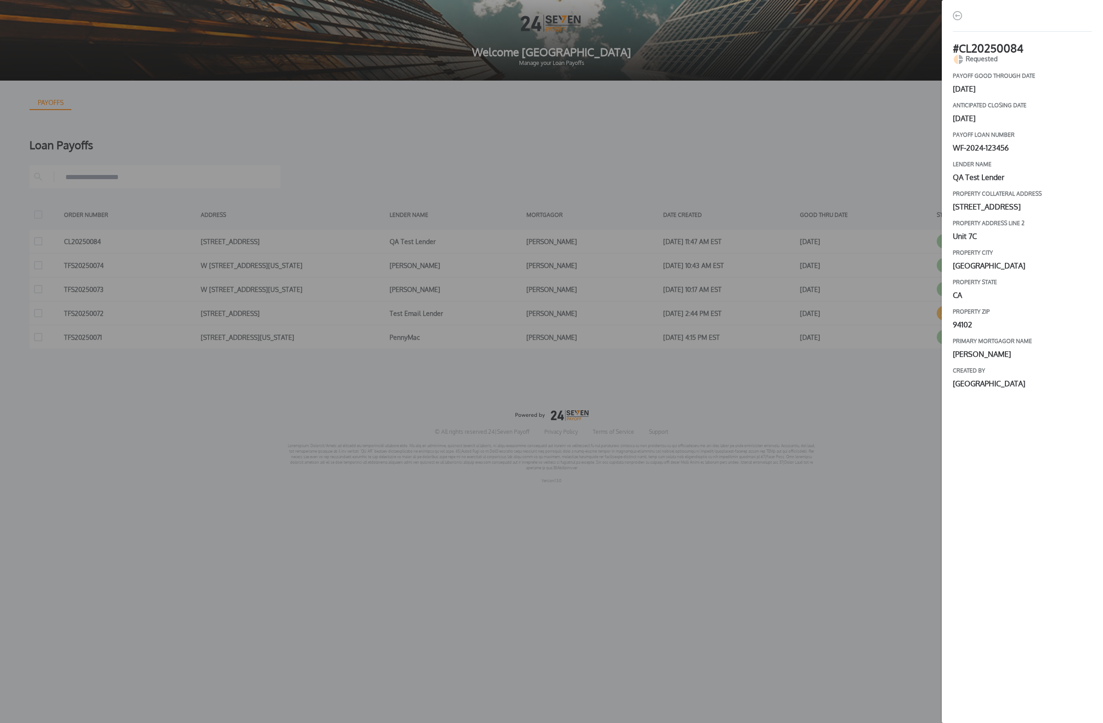
drag, startPoint x: 1004, startPoint y: 390, endPoint x: 959, endPoint y: 366, distance: 51.5
click at [958, 366] on div "# CL20250084 Requested payoff good through date December 30, 2024 Anticipated c…" at bounding box center [1022, 377] width 139 height 669
click at [974, 385] on div "[GEOGRAPHIC_DATA]" at bounding box center [1022, 383] width 139 height 11
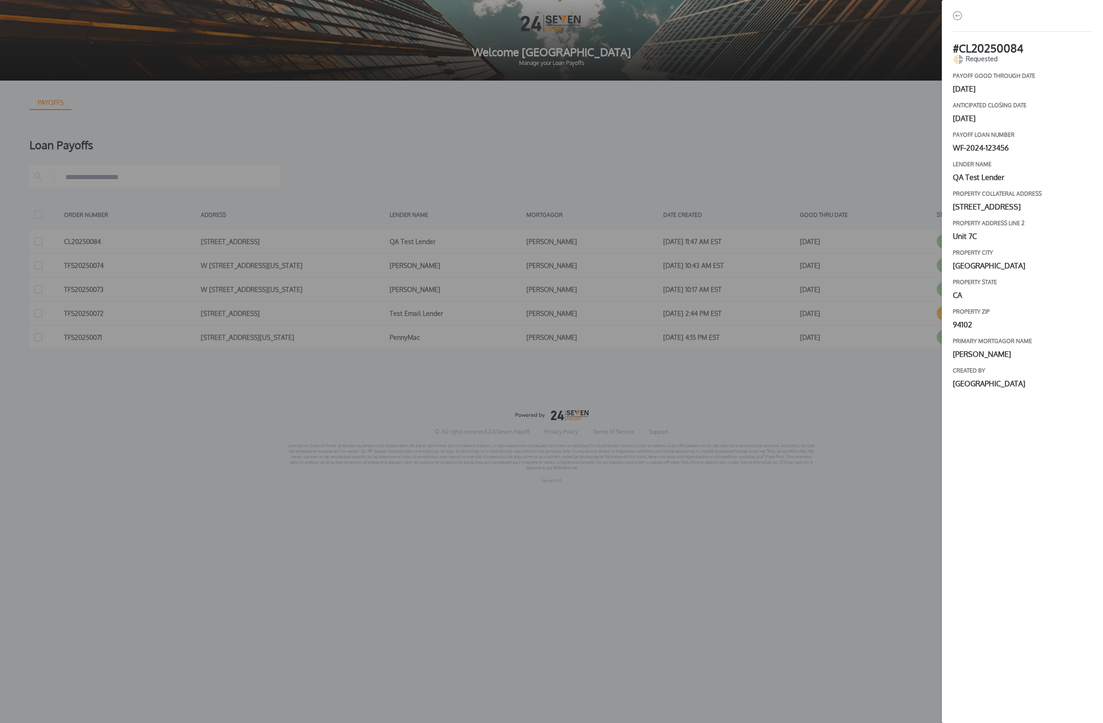
click at [974, 385] on div "[GEOGRAPHIC_DATA]" at bounding box center [1022, 383] width 139 height 11
click at [974, 374] on div "Created by Juseung Park" at bounding box center [1022, 378] width 139 height 22
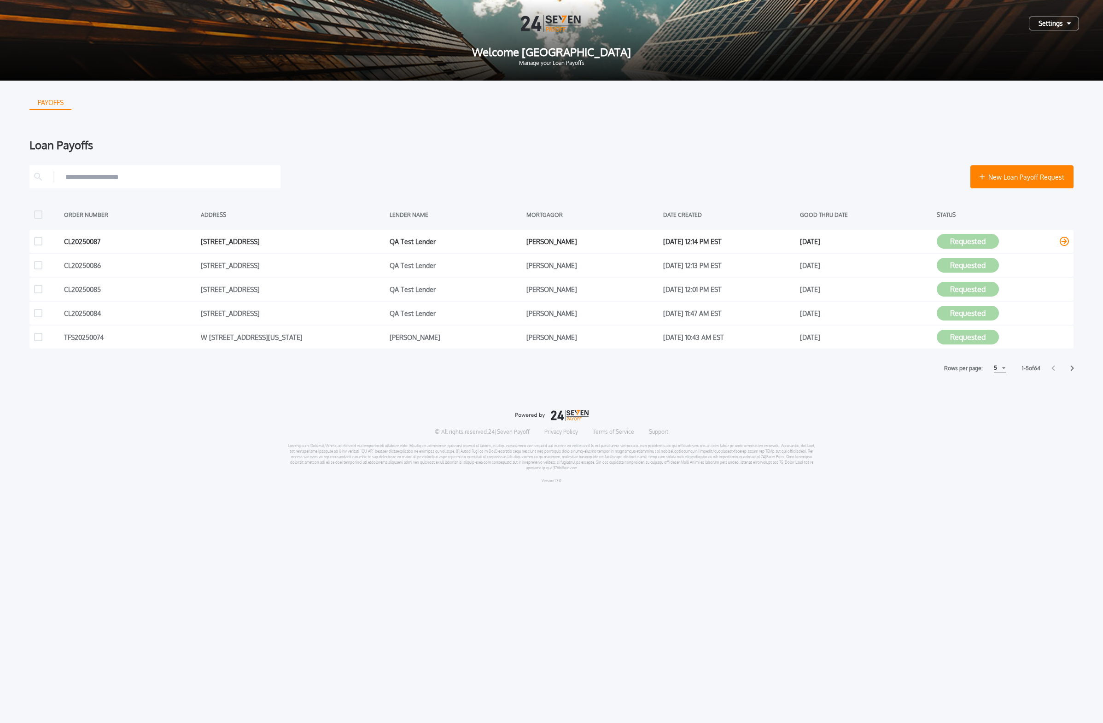
click at [1065, 242] on icon at bounding box center [1063, 241] width 9 height 9
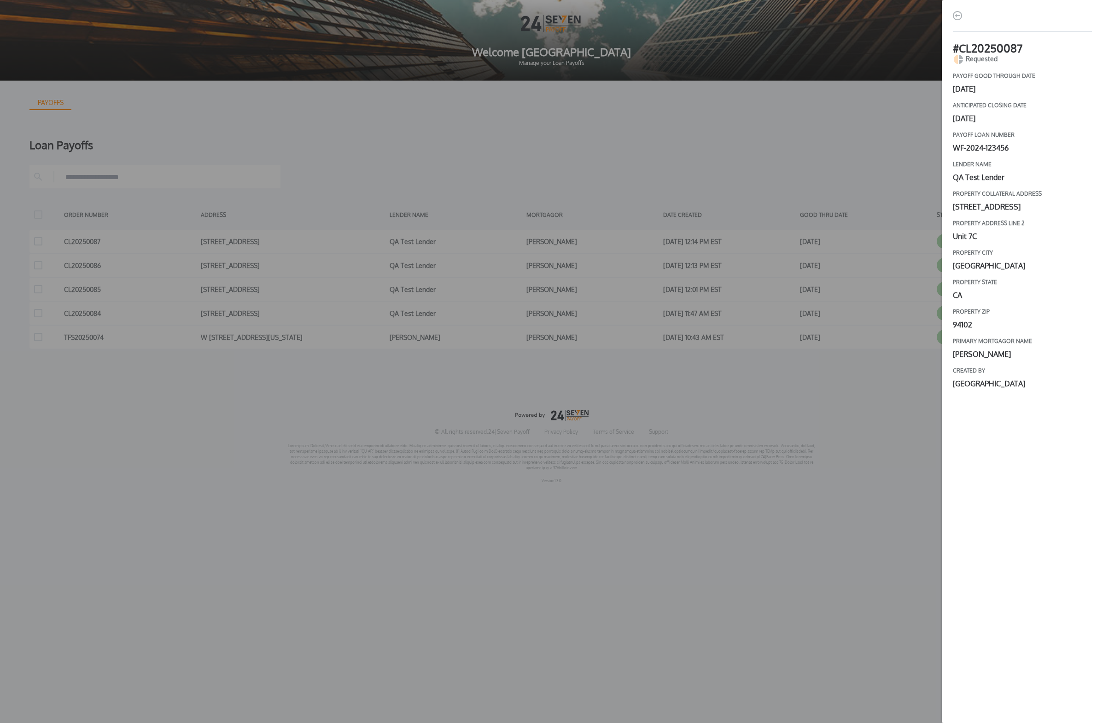
click at [895, 387] on div "# CL20250087 Requested payoff good through date [DATE] Anticipated closing date…" at bounding box center [551, 361] width 1103 height 723
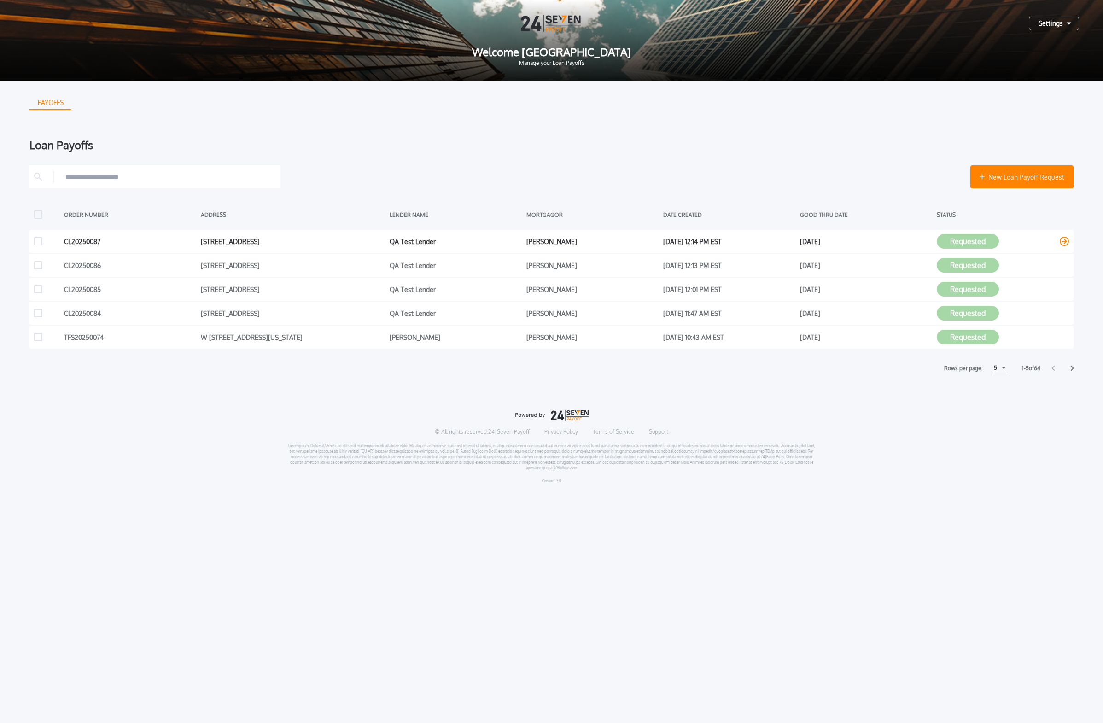
click at [34, 239] on icon at bounding box center [38, 241] width 8 height 8
click at [36, 259] on div at bounding box center [46, 265] width 25 height 14
click at [35, 269] on div at bounding box center [46, 265] width 25 height 14
click at [37, 267] on icon at bounding box center [38, 265] width 8 height 8
click at [39, 283] on div at bounding box center [46, 289] width 25 height 14
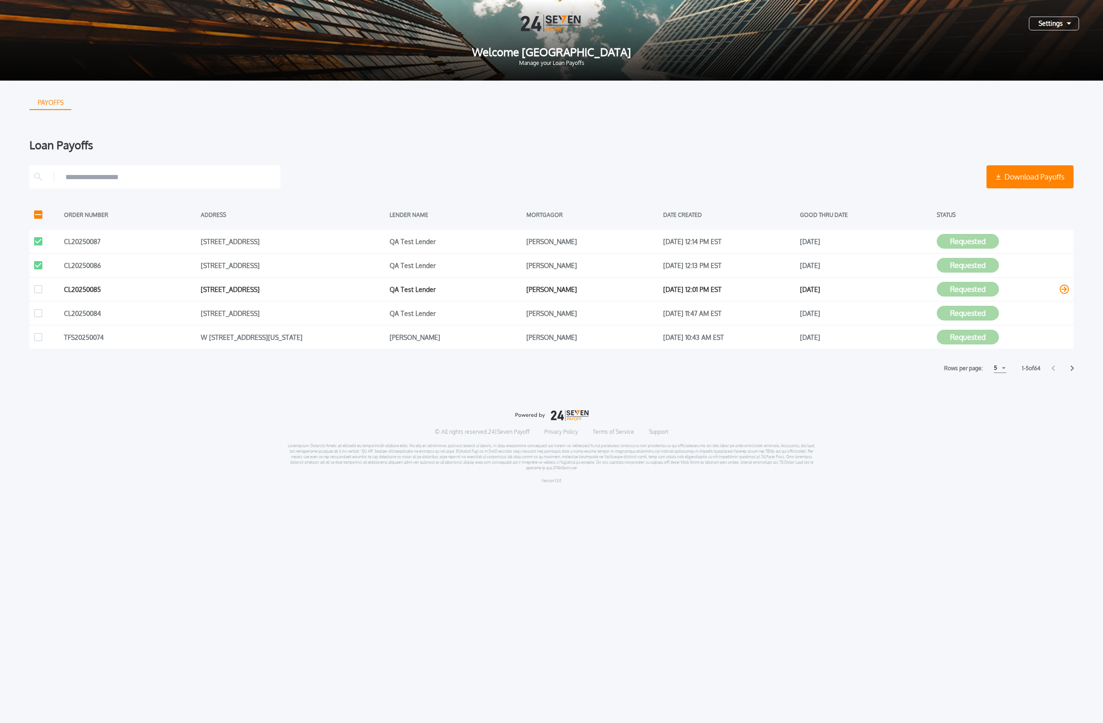
click at [38, 292] on icon at bounding box center [38, 289] width 8 height 8
click at [39, 316] on icon at bounding box center [38, 313] width 8 height 8
click at [36, 211] on icon at bounding box center [38, 214] width 8 height 8
click at [1055, 239] on div "Requested" at bounding box center [1002, 241] width 132 height 14
click at [1064, 239] on icon at bounding box center [1063, 241] width 9 height 9
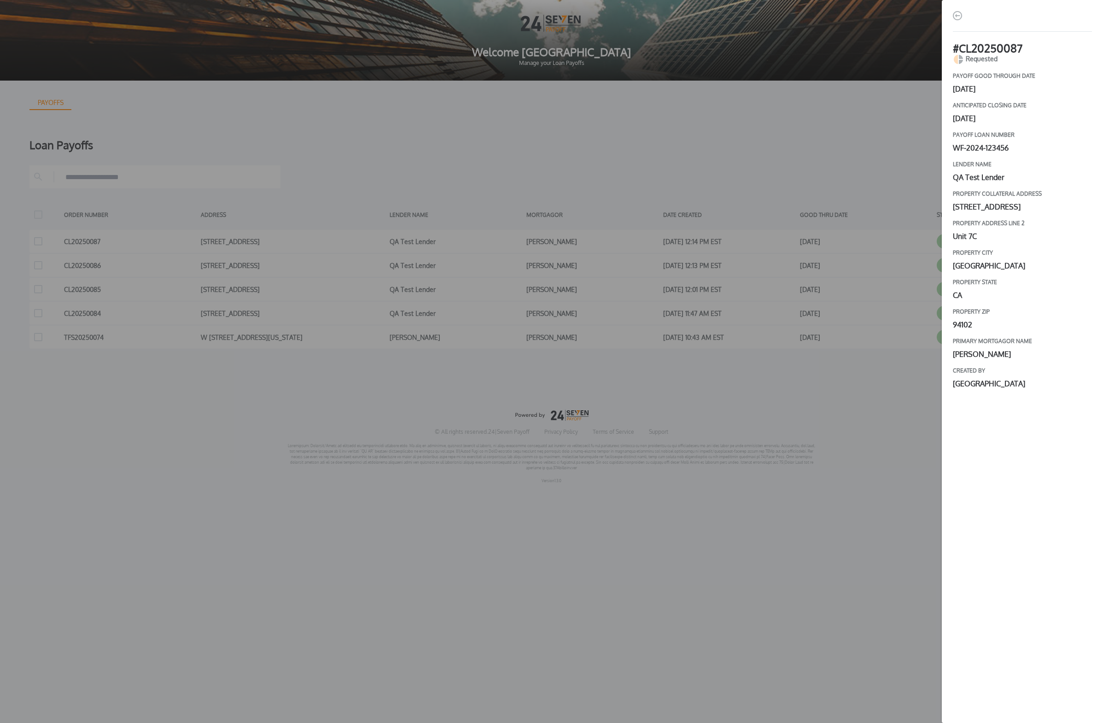
drag, startPoint x: 1005, startPoint y: 294, endPoint x: 999, endPoint y: 185, distance: 109.3
click at [999, 185] on div "payoff good through date [DATE] Anticipated closing date [DATE] payoff loan num…" at bounding box center [1022, 230] width 139 height 317
drag, startPoint x: 1003, startPoint y: 375, endPoint x: 947, endPoint y: 78, distance: 302.3
click at [947, 82] on div "# CL20250087 Requested payoff good through date [DATE] Anticipated closing date…" at bounding box center [1022, 361] width 161 height 723
click at [982, 192] on label "property collateral address" at bounding box center [1022, 193] width 139 height 7
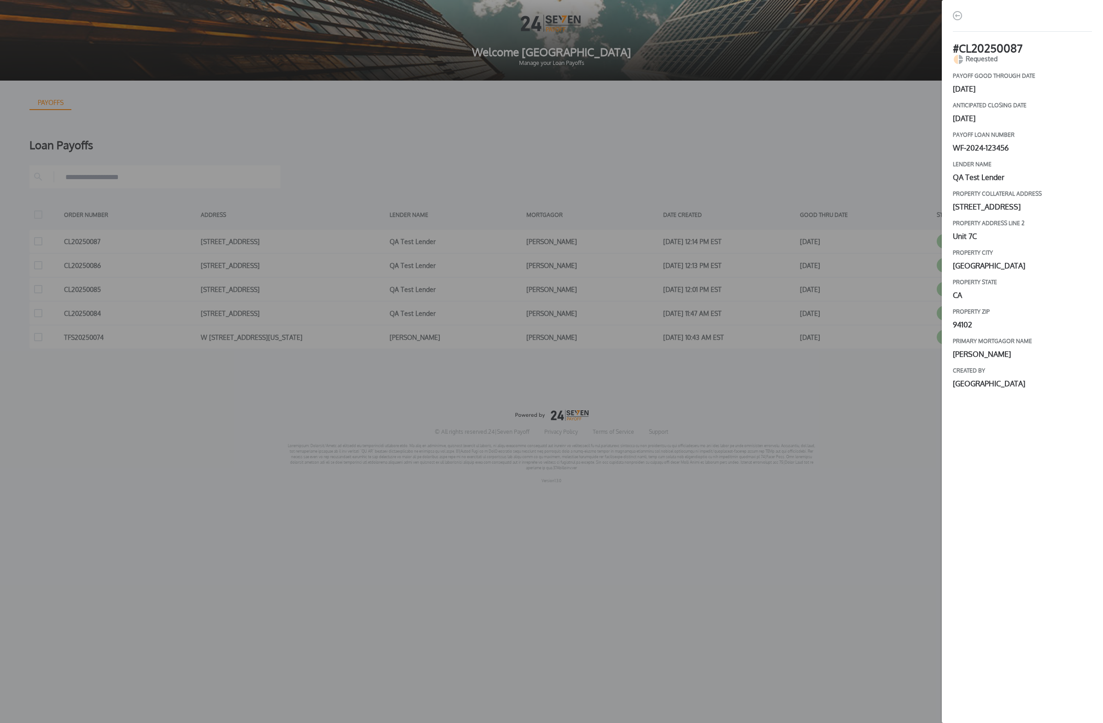
click at [982, 186] on div "payoff good through date [DATE] Anticipated closing date [DATE] payoff loan num…" at bounding box center [1022, 230] width 139 height 317
click at [979, 175] on div "QA Test Lender" at bounding box center [1022, 177] width 139 height 11
click at [982, 118] on div "[DATE]" at bounding box center [1022, 118] width 139 height 11
drag, startPoint x: 987, startPoint y: 141, endPoint x: 988, endPoint y: 148, distance: 7.4
click at [988, 146] on div "payoff good through date [DATE] Anticipated closing date [DATE] payoff loan num…" at bounding box center [1022, 230] width 139 height 317
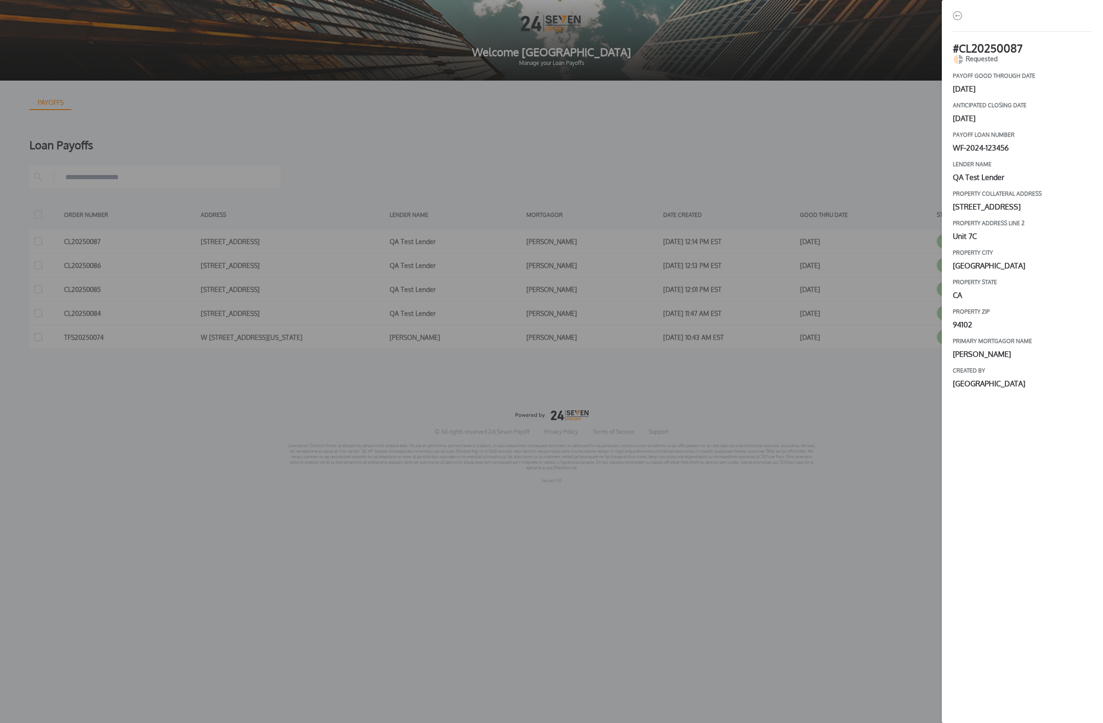
drag, startPoint x: 988, startPoint y: 155, endPoint x: 989, endPoint y: 200, distance: 45.1
click at [989, 166] on div "payoff good through date [DATE] Anticipated closing date [DATE] payoff loan num…" at bounding box center [1022, 230] width 139 height 317
drag, startPoint x: 989, startPoint y: 200, endPoint x: 991, endPoint y: 249, distance: 49.3
click at [990, 215] on div "payoff good through date [DATE] Anticipated closing date [DATE] payoff loan num…" at bounding box center [1022, 230] width 139 height 317
drag, startPoint x: 991, startPoint y: 249, endPoint x: 990, endPoint y: 280, distance: 30.9
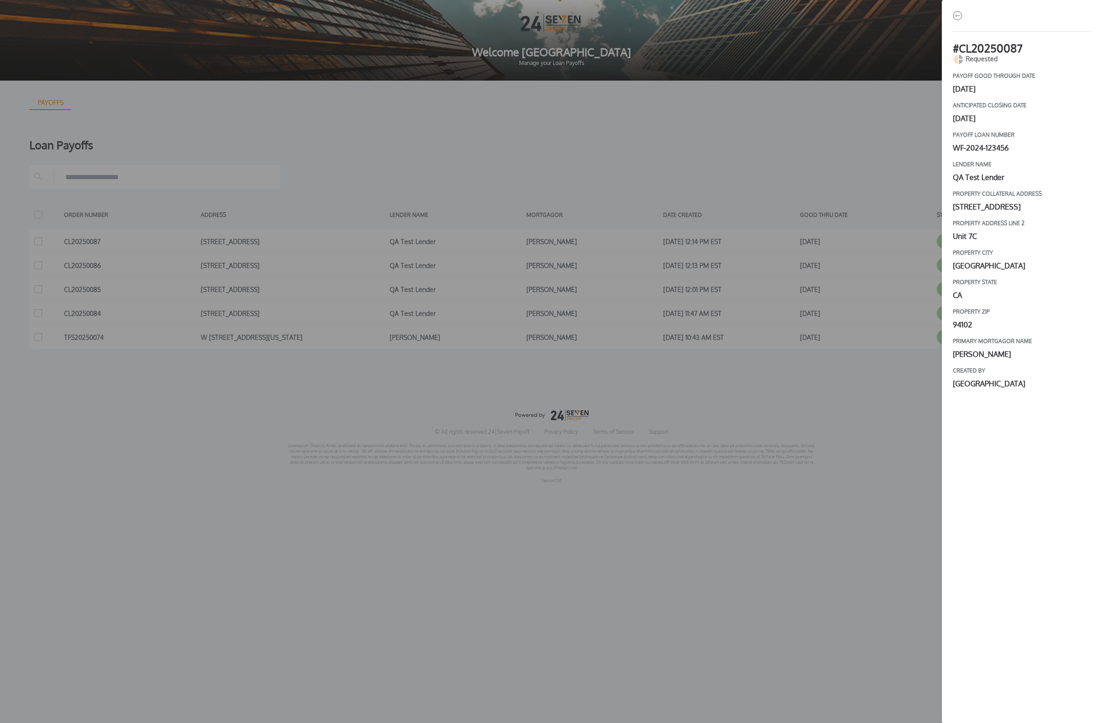
click at [992, 259] on div "payoff good through date [DATE] Anticipated closing date [DATE] payoff loan num…" at bounding box center [1022, 230] width 139 height 317
drag, startPoint x: 990, startPoint y: 280, endPoint x: 965, endPoint y: 380, distance: 103.1
click at [974, 364] on div "payoff good through date [DATE] Anticipated closing date [DATE] payoff loan num…" at bounding box center [1022, 230] width 139 height 317
drag, startPoint x: 965, startPoint y: 385, endPoint x: 975, endPoint y: 394, distance: 13.1
click at [965, 387] on div "[GEOGRAPHIC_DATA]" at bounding box center [1022, 383] width 139 height 11
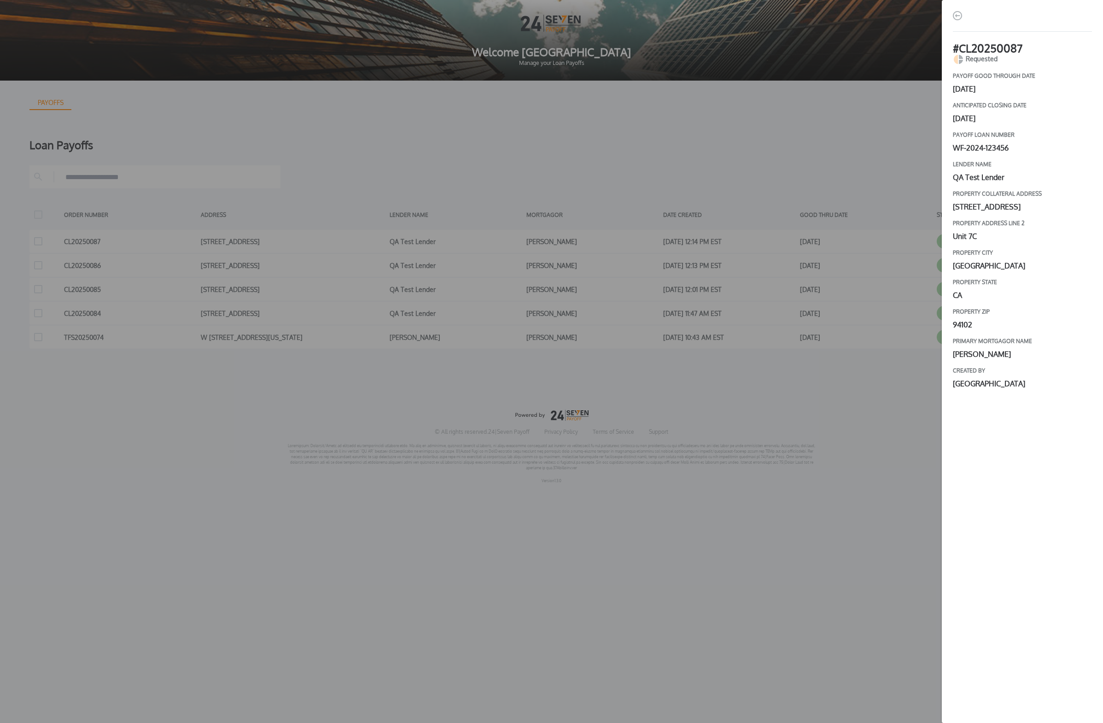
drag, startPoint x: 975, startPoint y: 394, endPoint x: 1012, endPoint y: 402, distance: 37.9
click at [980, 397] on div "# CL20250087 Requested payoff good through date [DATE] Anticipated closing date…" at bounding box center [1022, 377] width 139 height 669
drag, startPoint x: 1012, startPoint y: 402, endPoint x: 1085, endPoint y: 406, distance: 73.7
click at [1037, 403] on div "# CL20250087 Requested payoff good through date [DATE] Anticipated closing date…" at bounding box center [1022, 377] width 139 height 669
drag, startPoint x: 975, startPoint y: 382, endPoint x: 971, endPoint y: 385, distance: 4.9
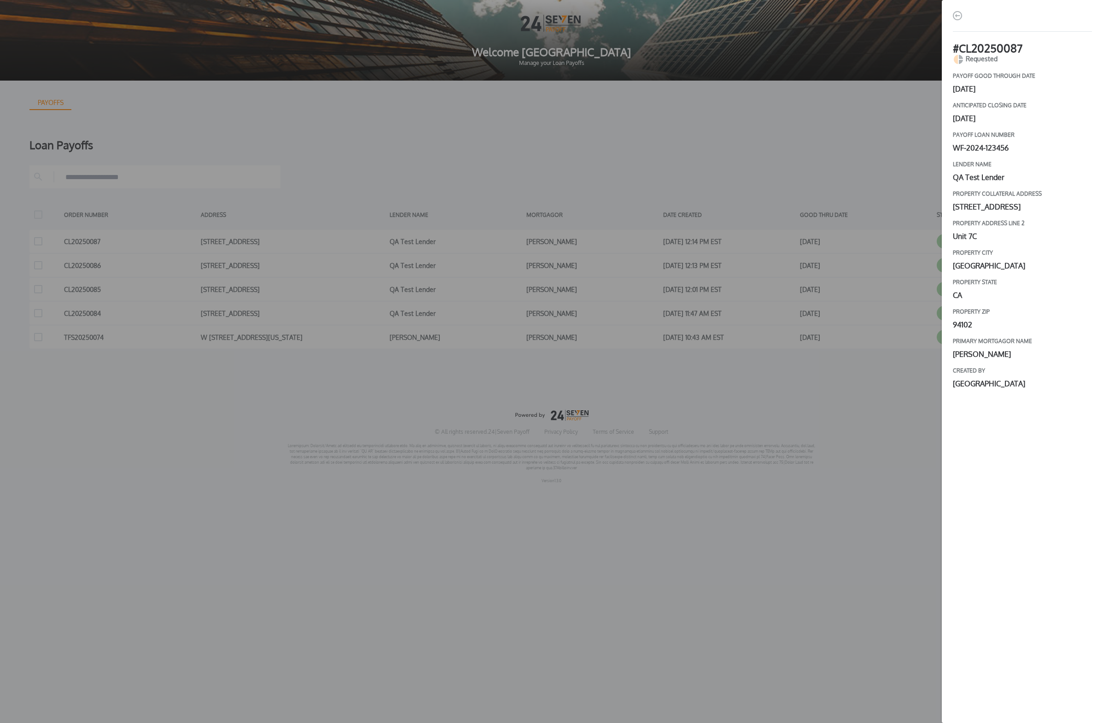
click at [971, 385] on div "[GEOGRAPHIC_DATA]" at bounding box center [1022, 383] width 139 height 11
click at [1024, 405] on div "# CL20250087 Requested payoff good through date [DATE] Anticipated closing date…" at bounding box center [1022, 377] width 139 height 669
click at [977, 352] on div "[PERSON_NAME]" at bounding box center [1022, 354] width 139 height 11
click at [813, 383] on div "# CL20250087 Requested payoff good through date [DATE] Anticipated closing date…" at bounding box center [551, 361] width 1103 height 723
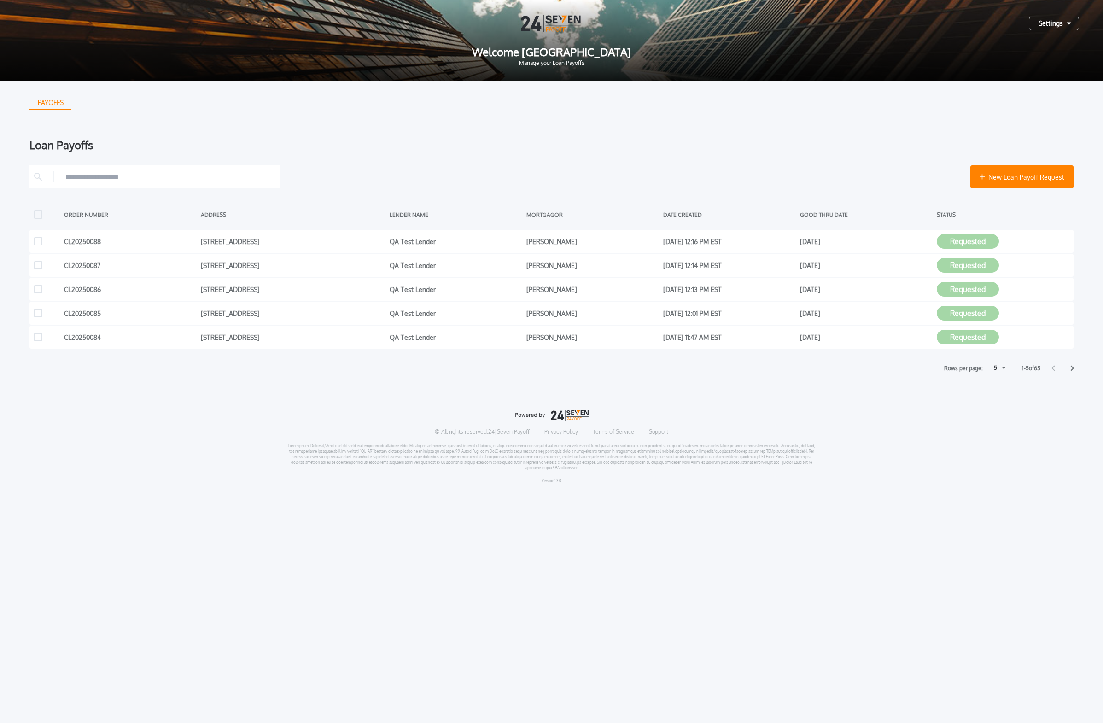
click at [937, 429] on div "© All rights reserved. 24|Seven Payoff Privacy Policy Terms of Service Support …" at bounding box center [551, 446] width 1044 height 88
click at [1075, 367] on div "PAYOFFS Loan Payoffs New Loan Payoff Request ORDER NUMBER ADDRESS LENDER NAME M…" at bounding box center [551, 286] width 1103 height 410
click at [1074, 368] on div "PAYOFFS Loan Payoffs New Loan Payoff Request ORDER NUMBER ADDRESS LENDER NAME M…" at bounding box center [551, 286] width 1103 height 410
click at [1073, 368] on icon at bounding box center [1071, 369] width 3 height 6
click at [869, 157] on div "Loan Payoffs New Loan Payoff Request ORDER NUMBER ADDRESS LENDER NAME MORTGAGOR…" at bounding box center [551, 256] width 1044 height 233
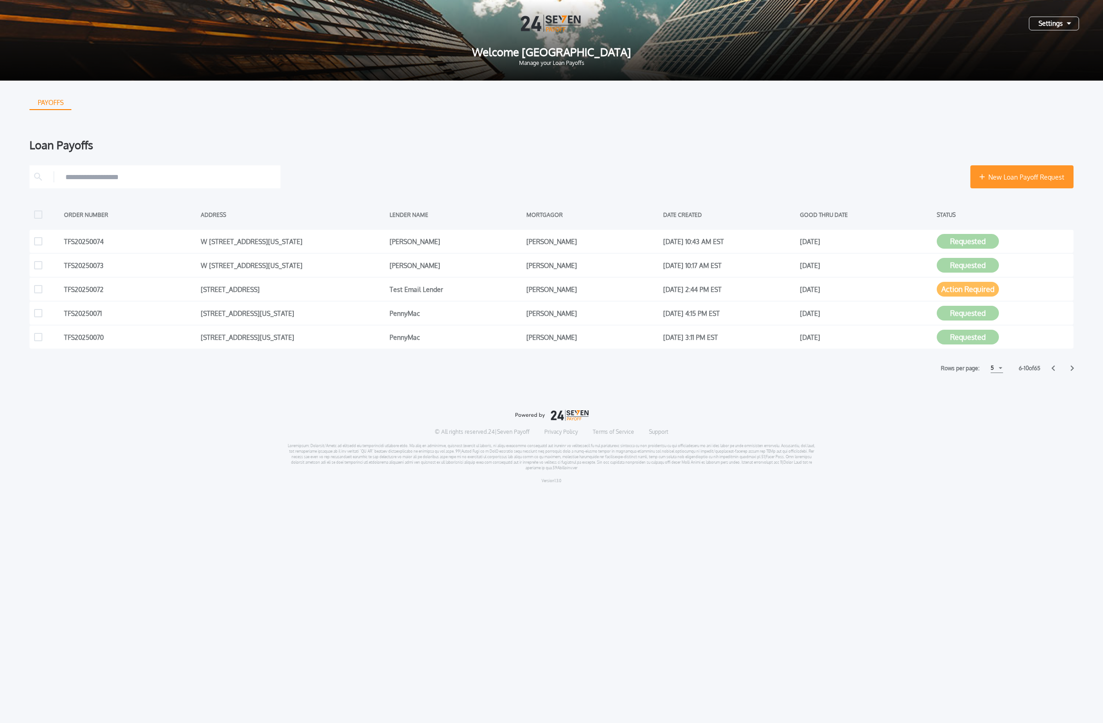
click at [1002, 172] on span "New Loan Payoff Request" at bounding box center [1026, 177] width 76 height 10
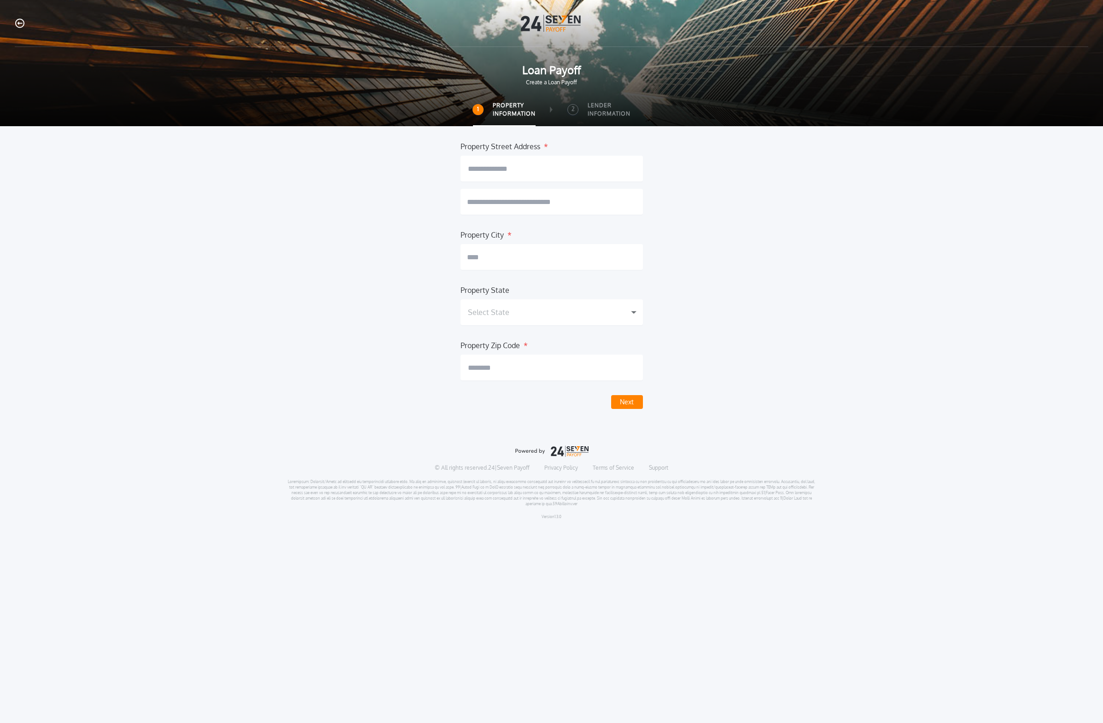
click at [630, 393] on form "Property Street Address * Property City * Property State Select State Alabama A…" at bounding box center [551, 275] width 182 height 268
click at [631, 407] on button "Next" at bounding box center [627, 402] width 32 height 14
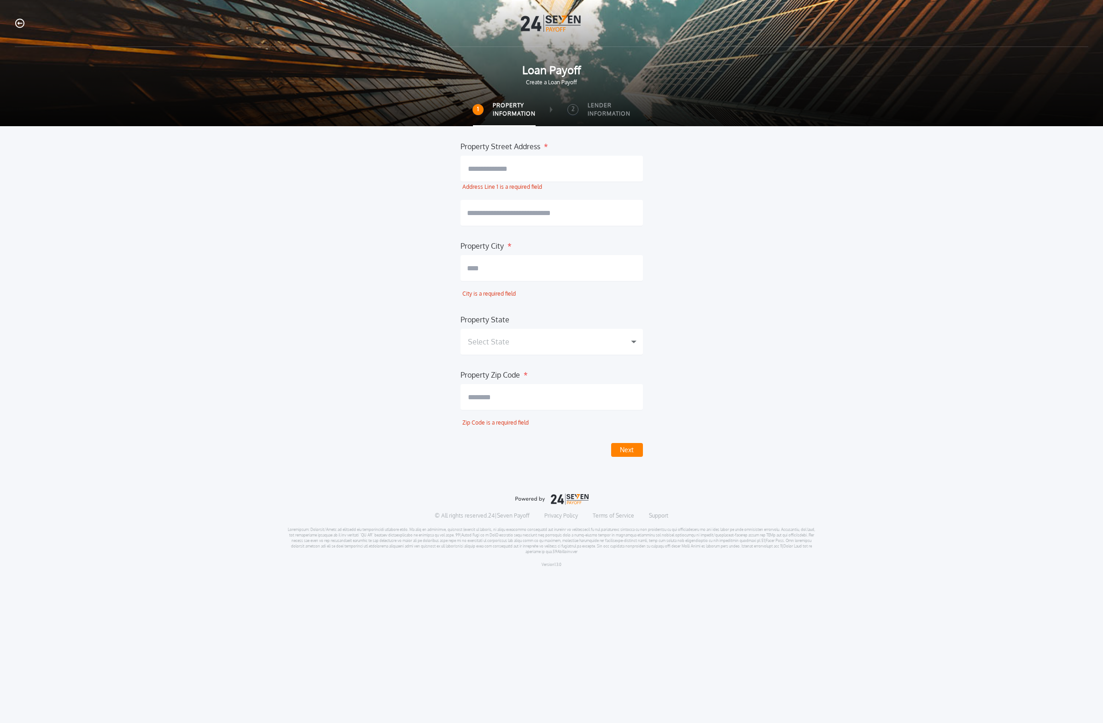
click at [549, 176] on input "text" at bounding box center [551, 169] width 182 height 26
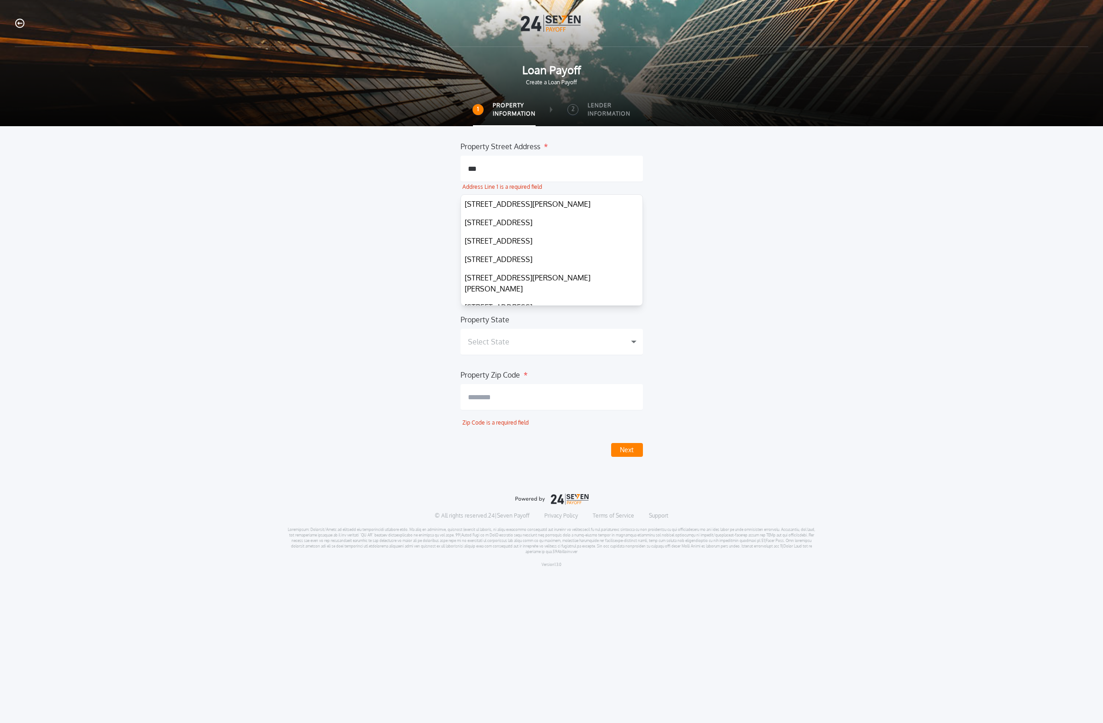
click at [560, 228] on button "123 Centre Ave, Abington, MA 02351-2277, United States" at bounding box center [551, 222] width 181 height 18
click at [565, 224] on button "123 Centre Ave, Abington, MA 02351-2277, United States" at bounding box center [551, 222] width 181 height 18
click at [539, 232] on button "123 Centre Ave, Abington, MA 02351-2277, United States" at bounding box center [551, 222] width 181 height 18
type input "**********"
type input "********"
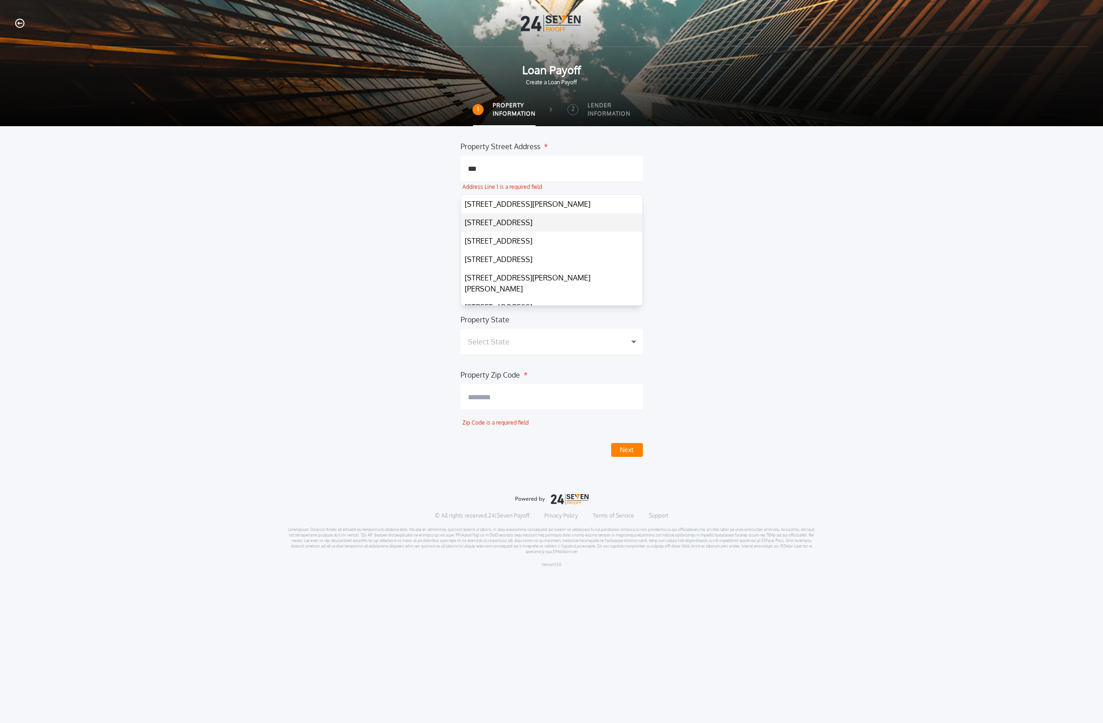
type input "**********"
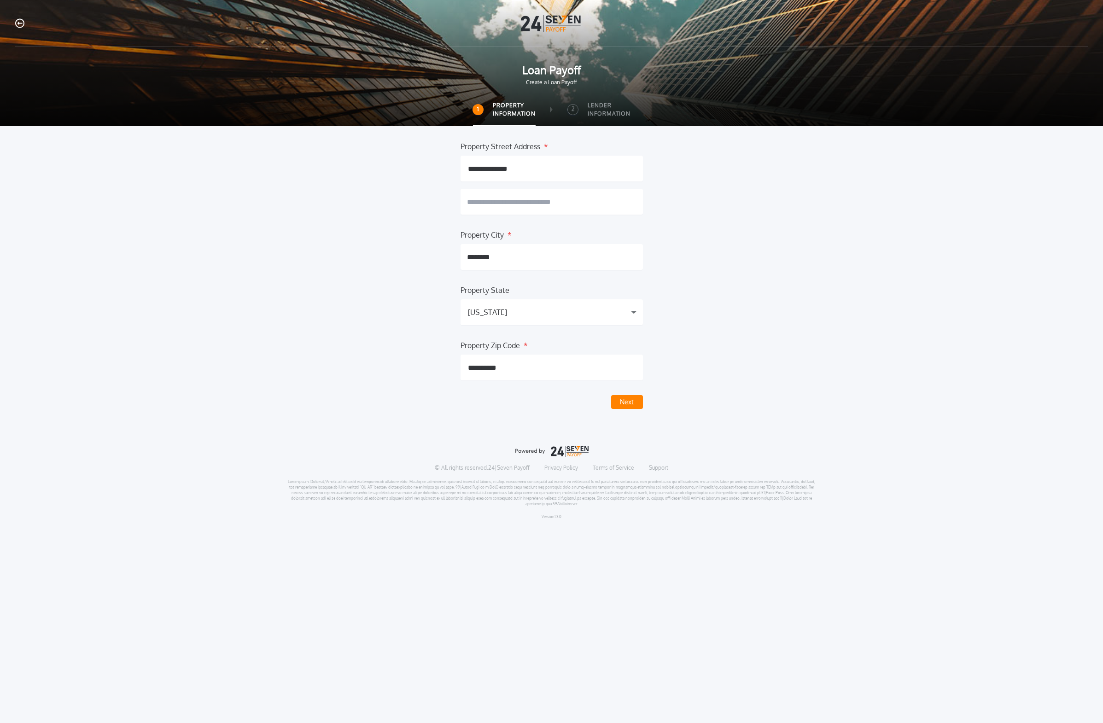
click at [629, 410] on div "**********" at bounding box center [551, 326] width 1103 height 401
click at [630, 402] on button "Next" at bounding box center [627, 402] width 32 height 14
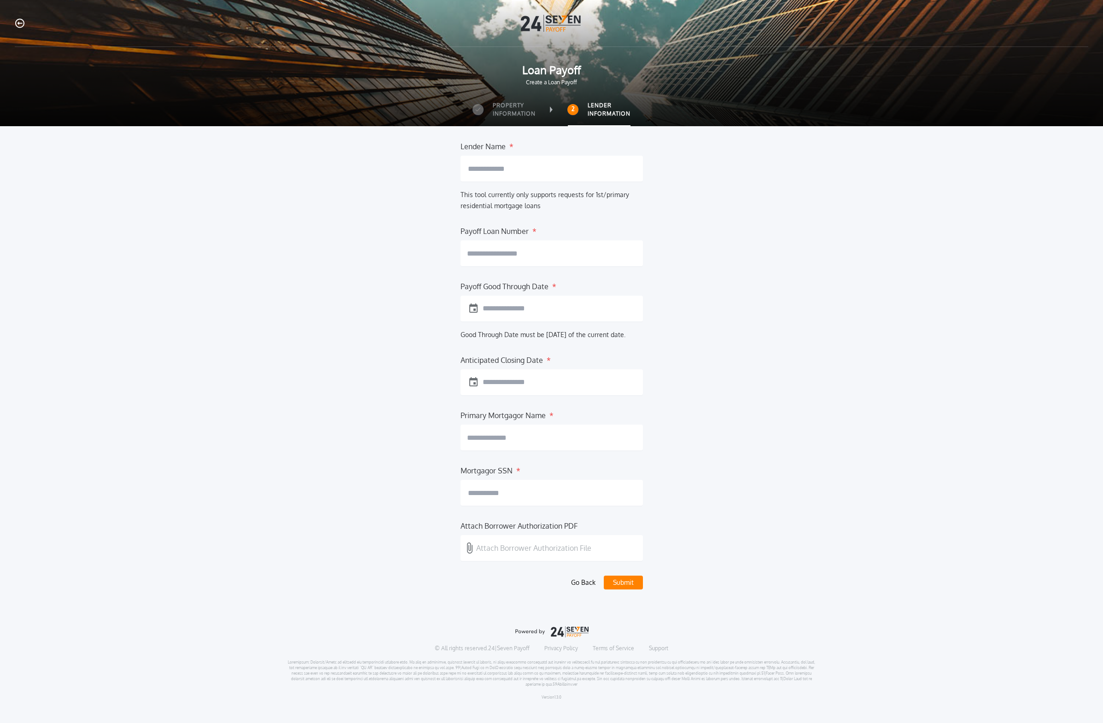
click at [529, 176] on input "text" at bounding box center [551, 169] width 182 height 26
click at [528, 191] on button "[PERSON_NAME]" at bounding box center [551, 191] width 167 height 11
type input "*********"
click at [764, 254] on div "Lender Name * ********* MR COOPER This tool currently only supports requests fo…" at bounding box center [551, 365] width 1044 height 448
click at [533, 265] on input "text" at bounding box center [551, 253] width 182 height 26
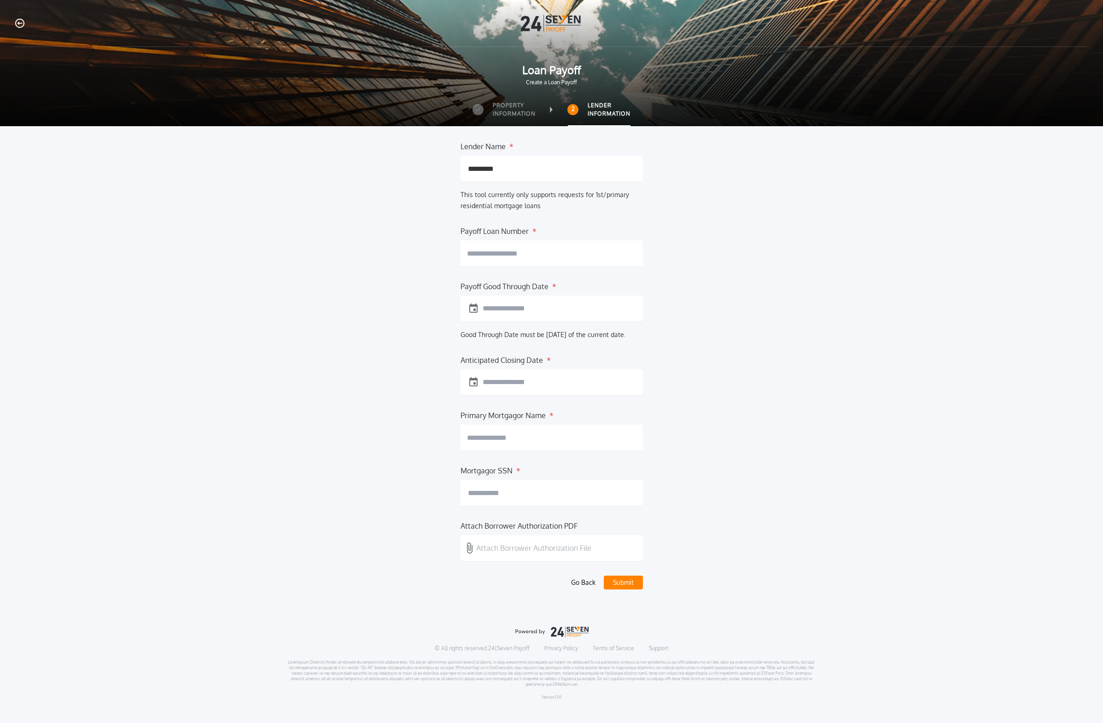
click at [544, 256] on input "text" at bounding box center [551, 253] width 182 height 26
type input "*********"
click at [762, 288] on div "Lender Name * ********* MR COOPER This tool currently only supports requests fo…" at bounding box center [551, 365] width 1044 height 448
click at [549, 304] on input "text" at bounding box center [520, 308] width 74 height 11
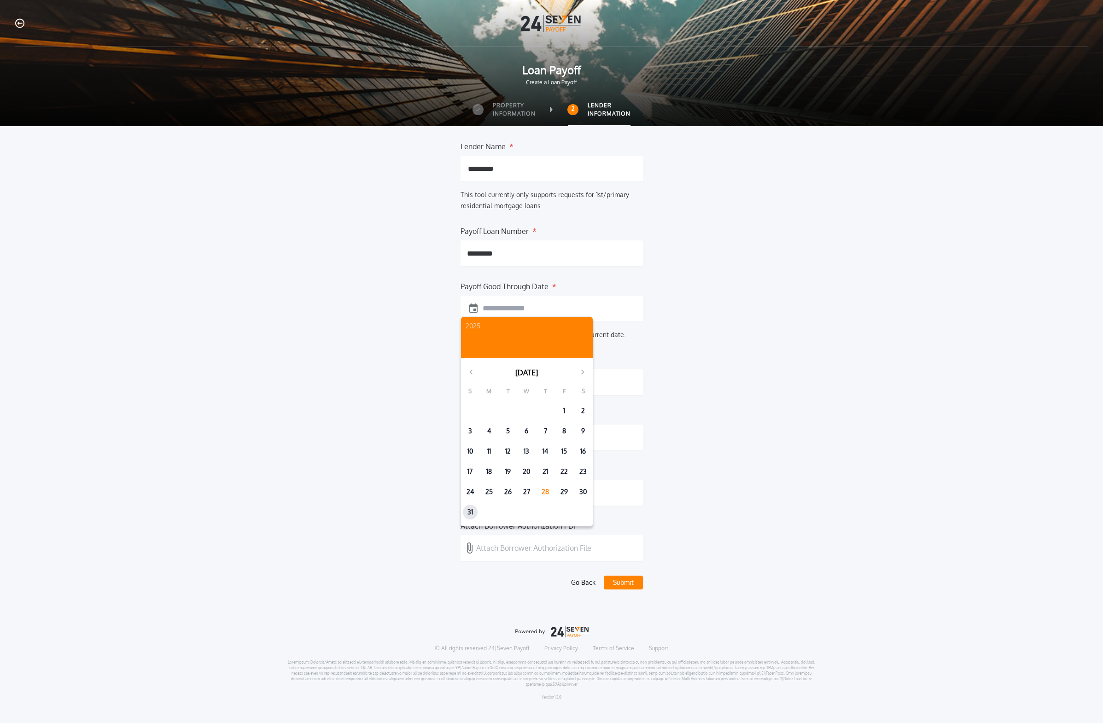
click at [472, 513] on time "31" at bounding box center [470, 511] width 6 height 9
type input "**********"
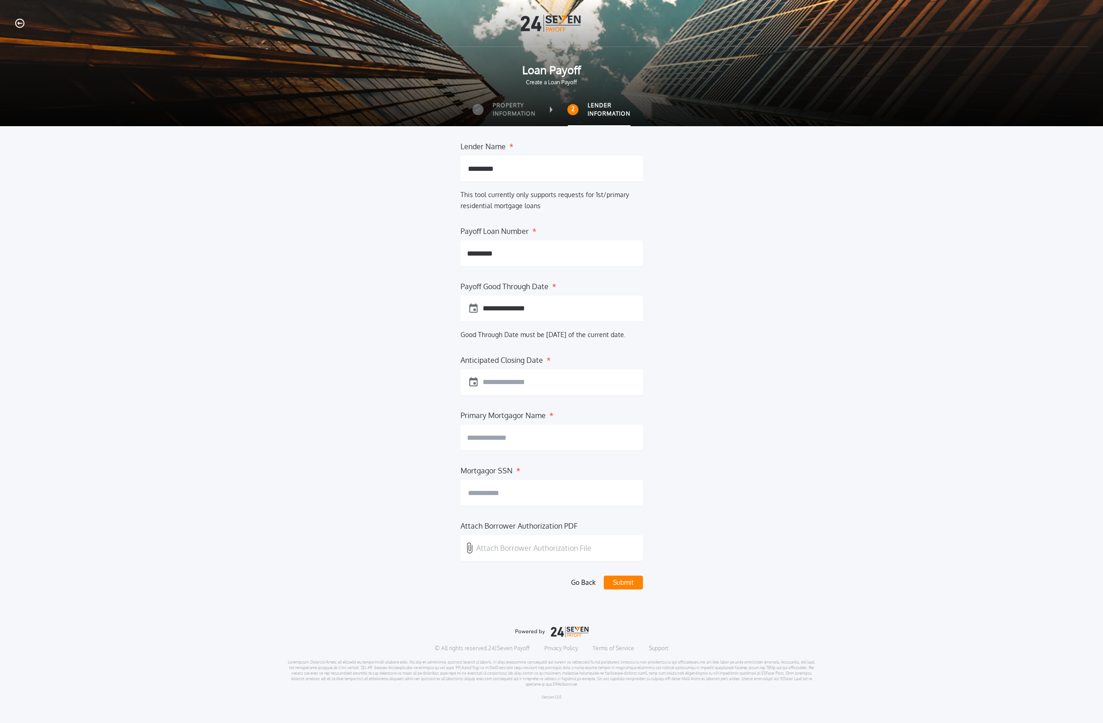
click at [580, 395] on form "**********" at bounding box center [551, 365] width 182 height 448
click at [587, 390] on button at bounding box center [551, 382] width 182 height 26
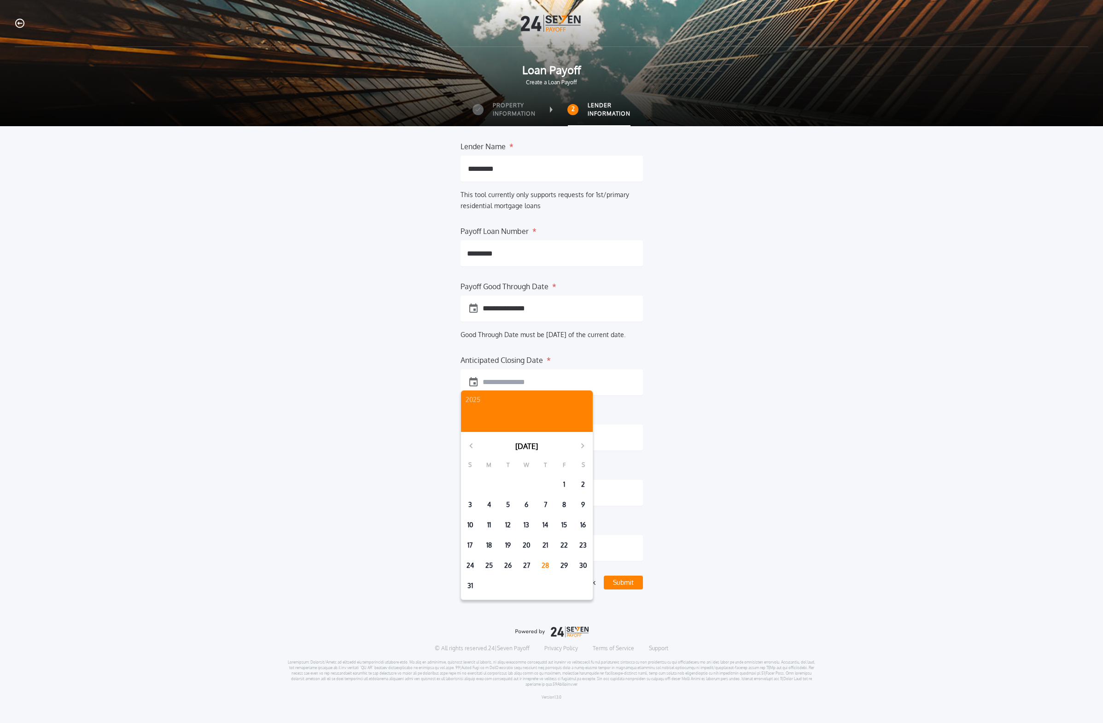
click at [560, 315] on button "**********" at bounding box center [551, 309] width 182 height 26
click at [581, 374] on icon at bounding box center [582, 371] width 3 height 5
click at [581, 448] on div "August 2025 S M T W T F S 1 2 3 4 5 6 7 8 9 10 11 12 13 14 15 16 17 18 19 20 21…" at bounding box center [527, 519] width 132 height 153
click at [584, 448] on icon at bounding box center [583, 446] width 6 height 6
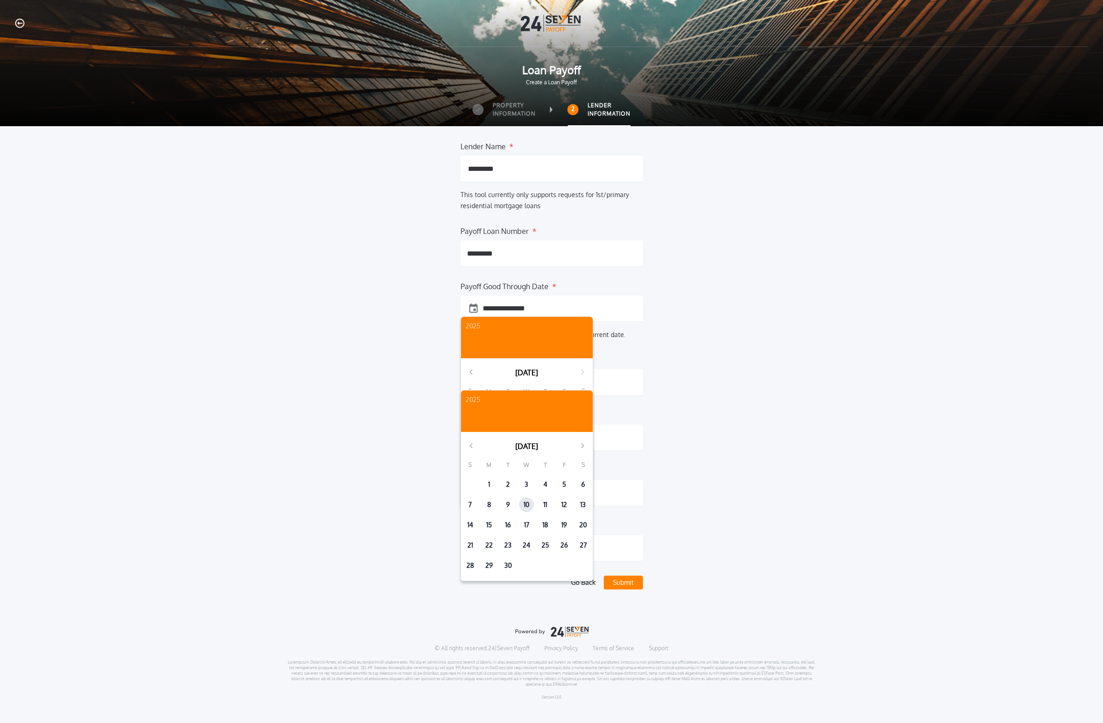
click at [529, 505] on time "10" at bounding box center [526, 504] width 6 height 9
type input "**********"
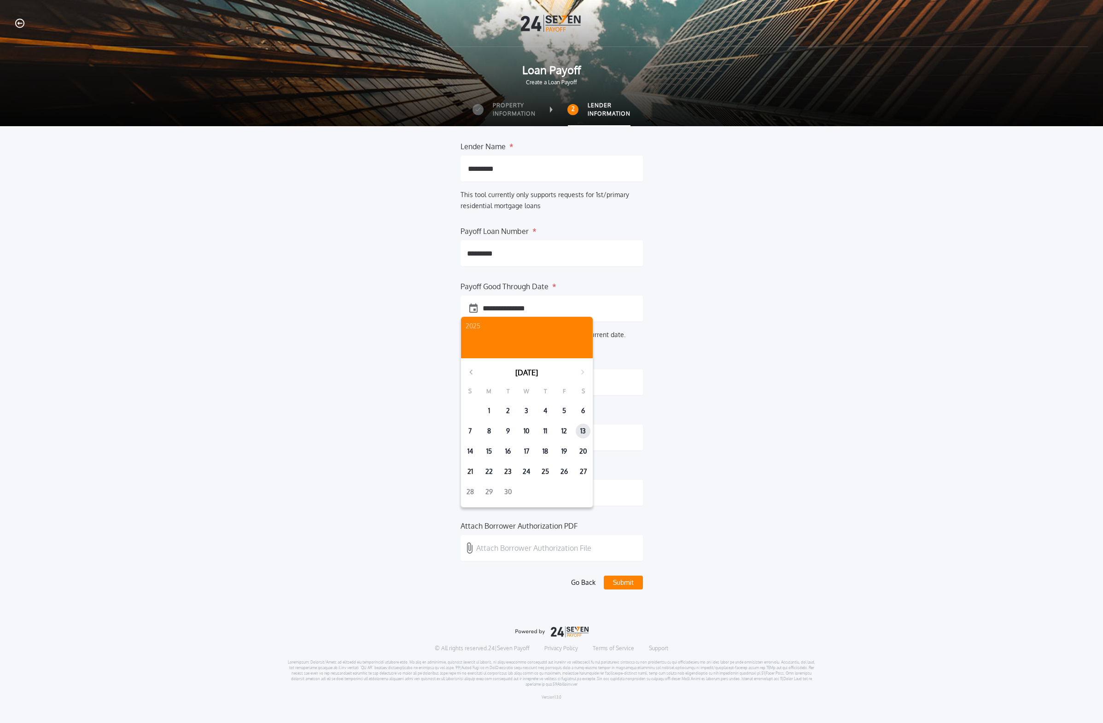
click at [585, 431] on time "13" at bounding box center [583, 430] width 6 height 9
type input "**********"
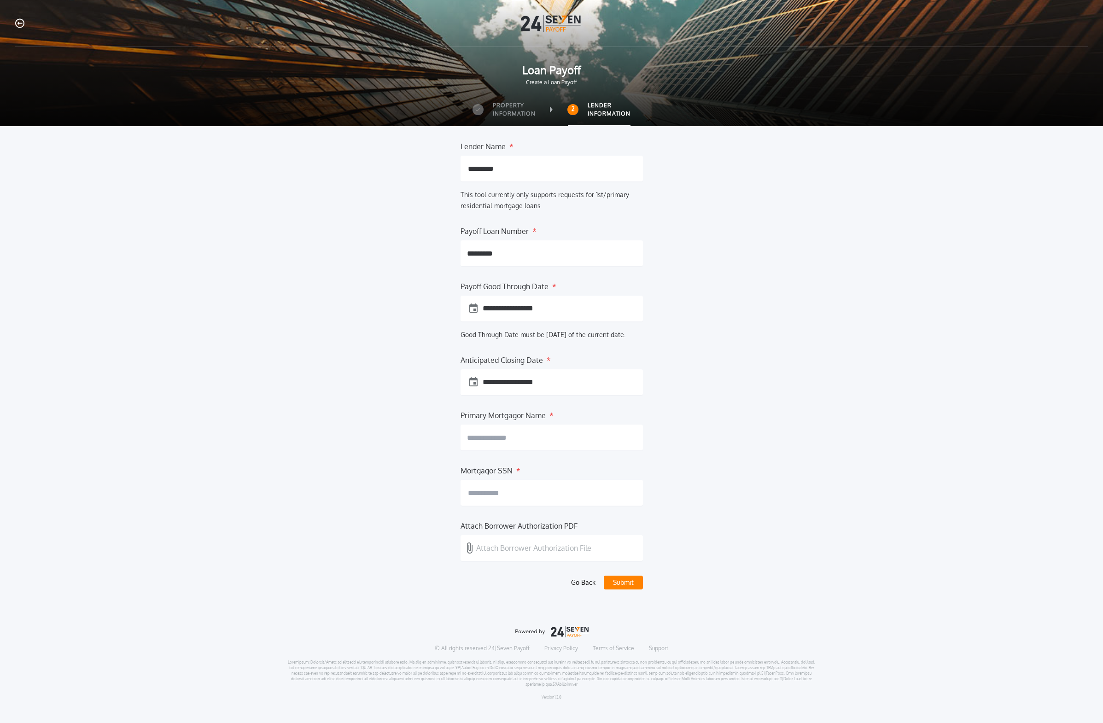
click at [564, 436] on input "text" at bounding box center [551, 437] width 182 height 26
type input "********"
type input "**********"
click at [562, 557] on label "Attach Borrower Authorization File" at bounding box center [551, 548] width 182 height 26
click at [0, 0] on input "Attach Borrower Authorization File" at bounding box center [0, 0] width 0 height 0
